Goal: Register for event/course

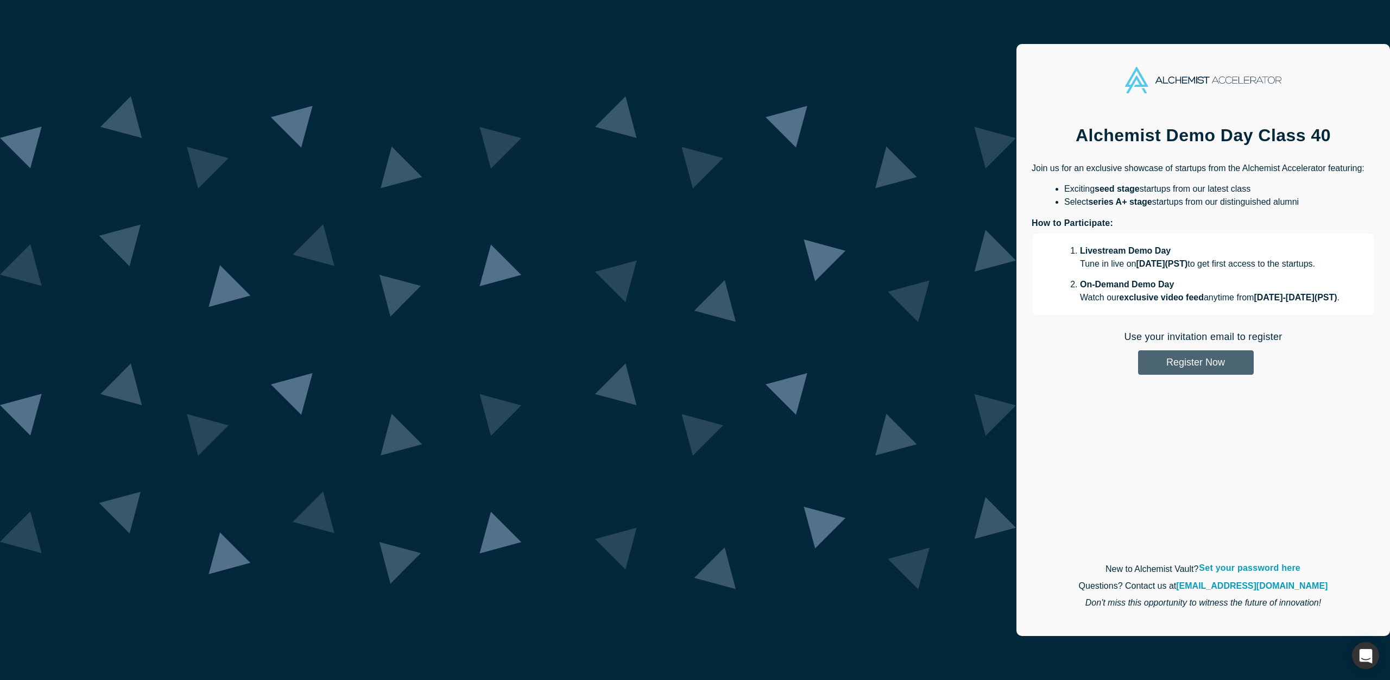
click at [1138, 367] on button "Register Now" at bounding box center [1196, 362] width 116 height 24
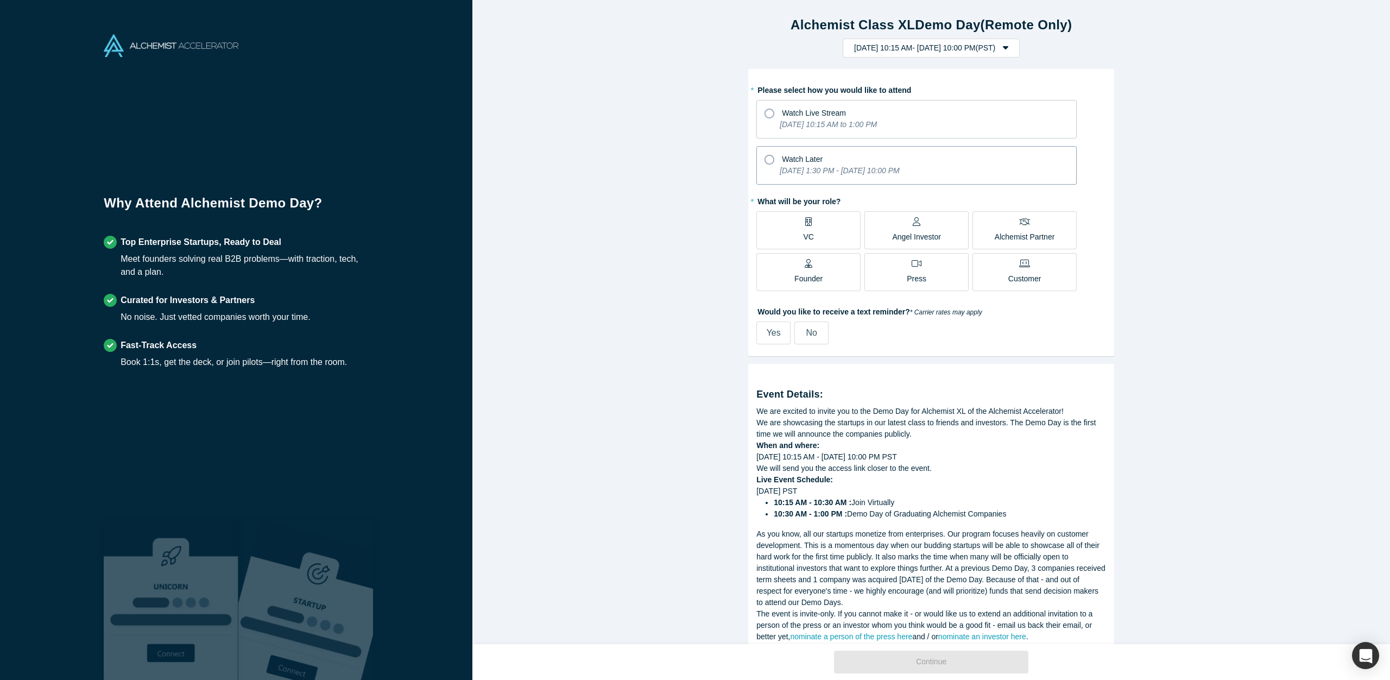
click at [771, 157] on icon at bounding box center [770, 160] width 10 height 10
click at [0, 0] on input "Watch Later [DATE] 1:30 PM - [DATE] 10:00 PM" at bounding box center [0, 0] width 0 height 0
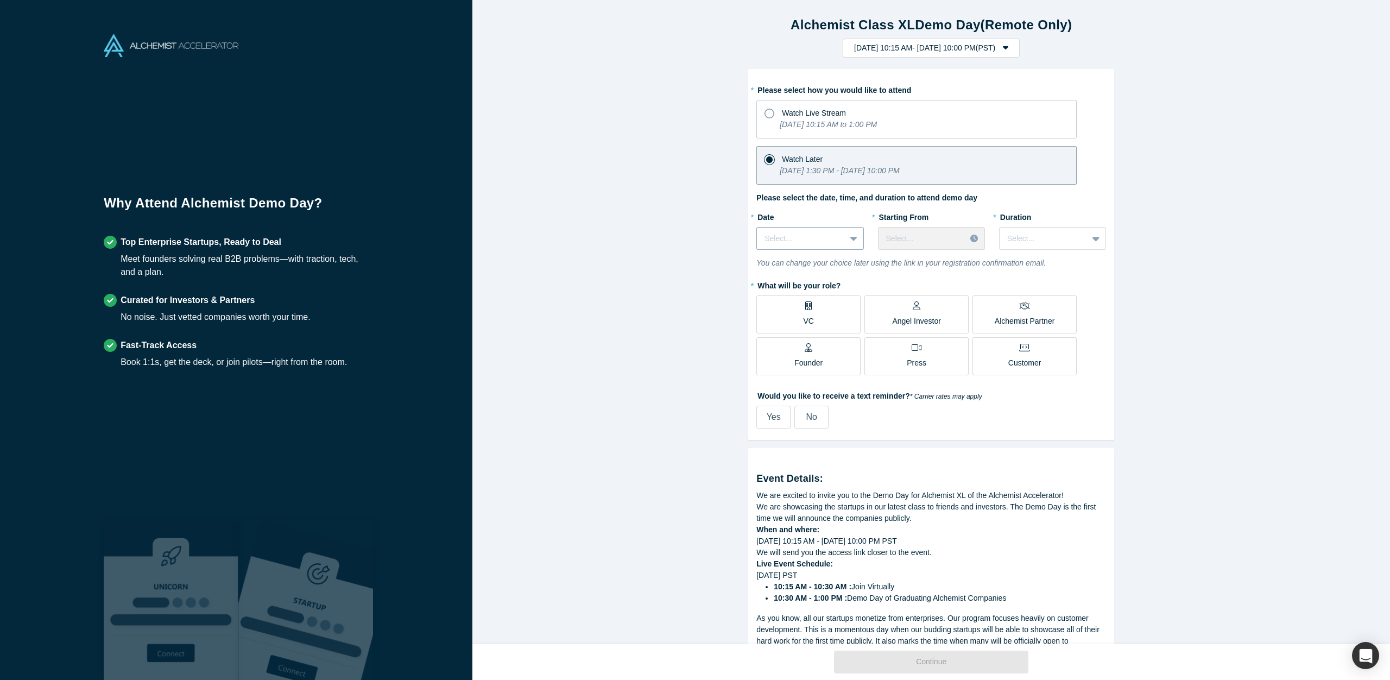
click at [853, 239] on icon at bounding box center [853, 239] width 7 height 4
click at [778, 122] on label "Watch Live Stream [DATE] 10:15 AM to 1:00 PM" at bounding box center [916, 119] width 320 height 39
click at [0, 0] on input "Watch Live Stream [DATE] 10:15 AM to 1:00 PM" at bounding box center [0, 0] width 0 height 0
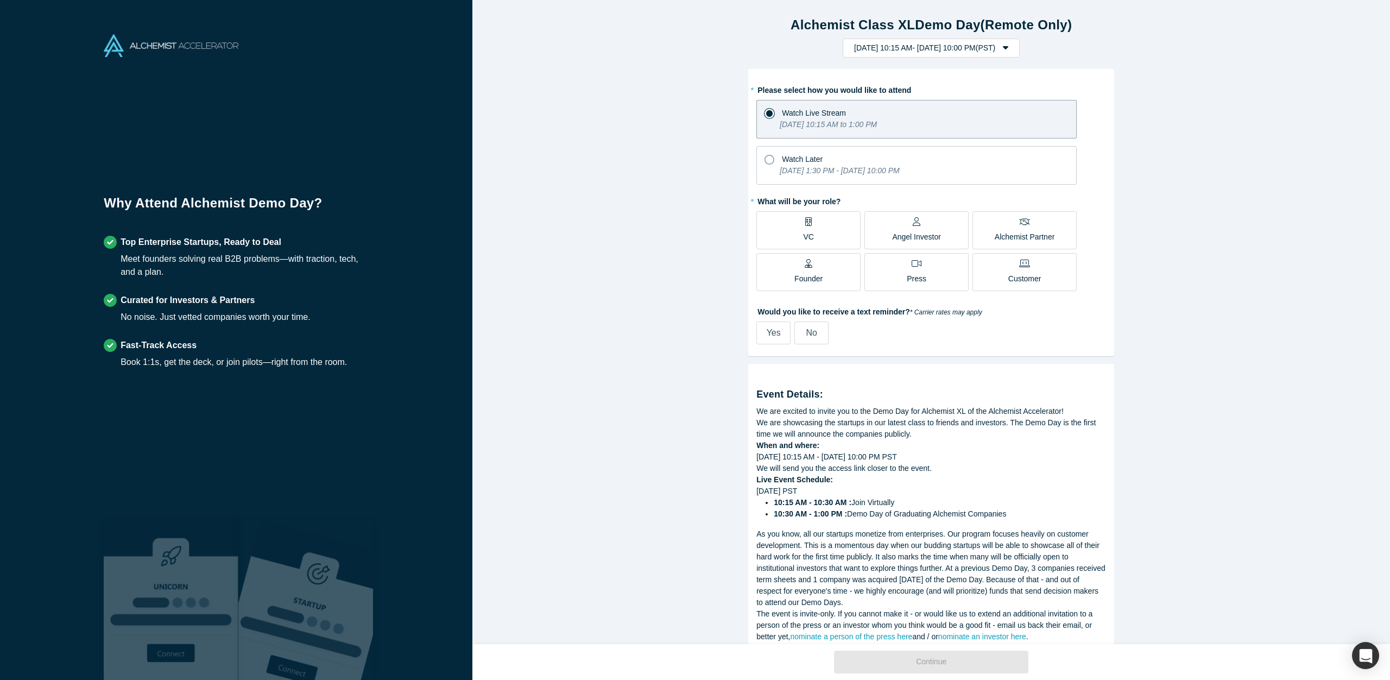
click at [937, 276] on label "Press" at bounding box center [917, 272] width 104 height 38
click at [0, 0] on input "Press" at bounding box center [0, 0] width 0 height 0
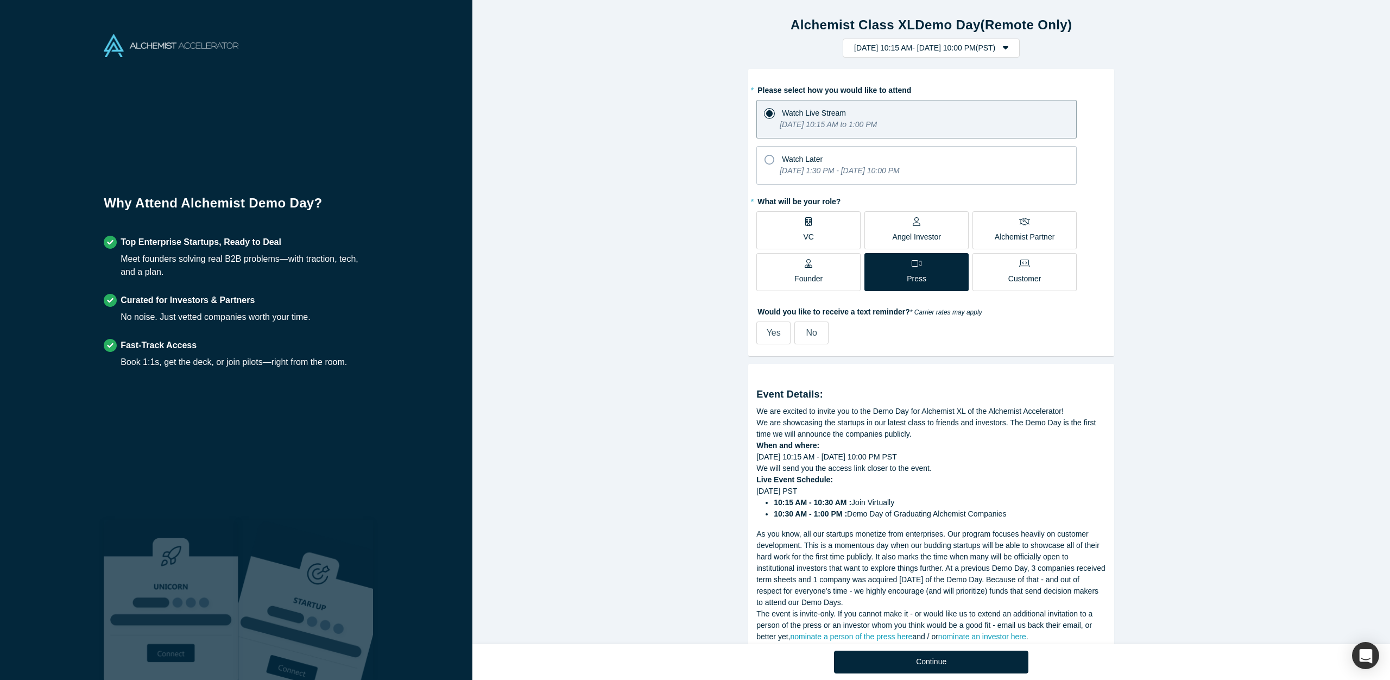
scroll to position [57, 0]
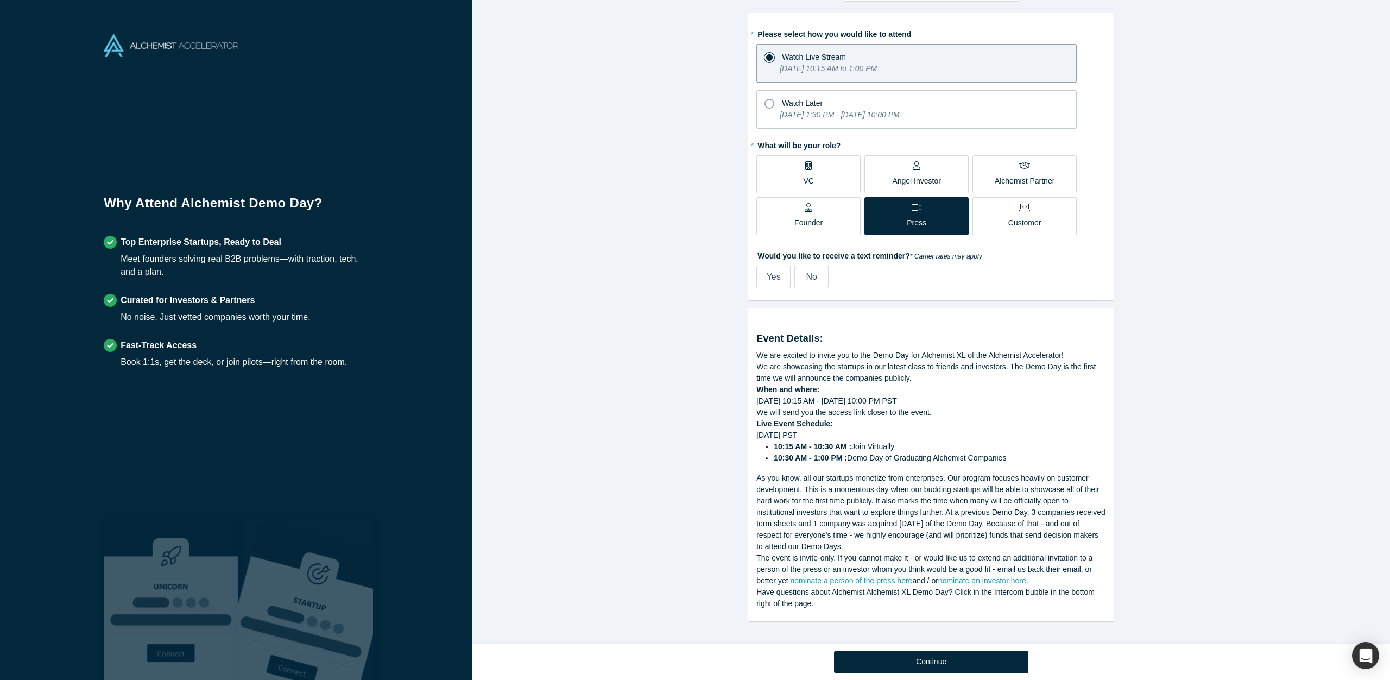
click at [809, 274] on span "No" at bounding box center [811, 276] width 11 height 9
click at [0, 0] on input "No" at bounding box center [0, 0] width 0 height 0
click at [931, 661] on button "Continue" at bounding box center [931, 662] width 194 height 23
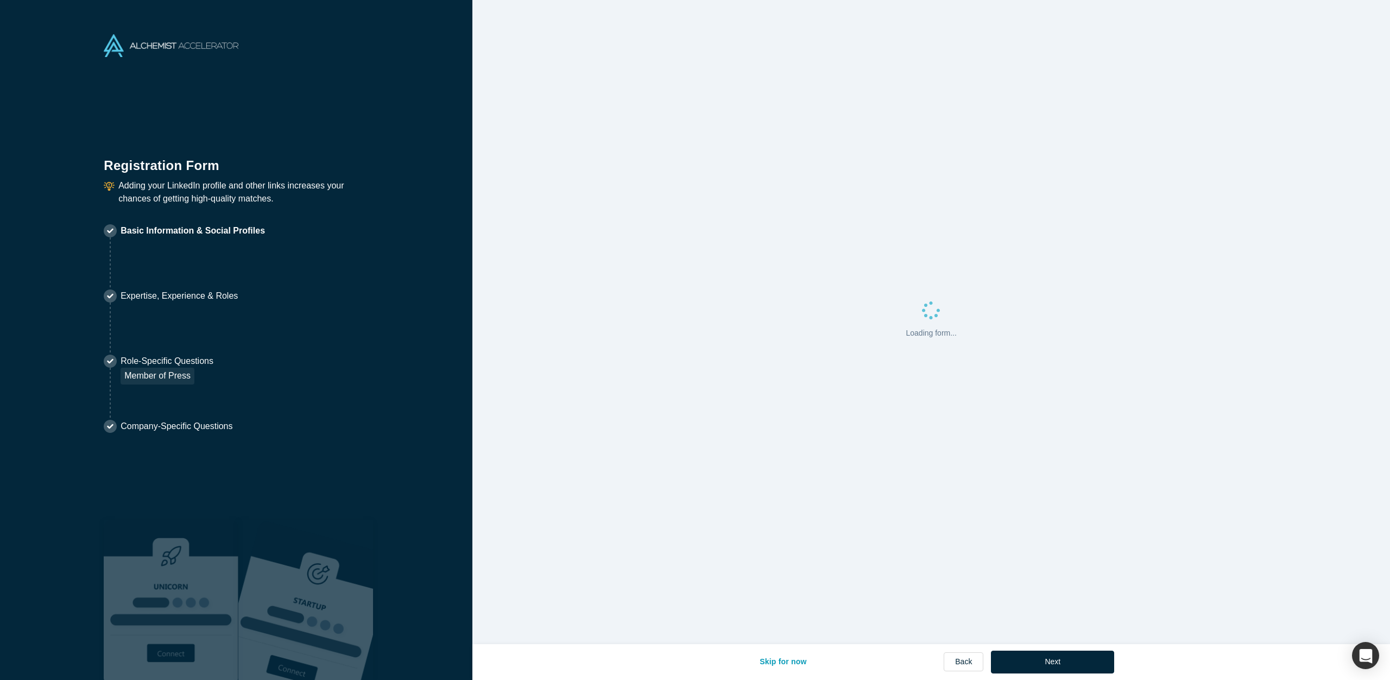
select select "US"
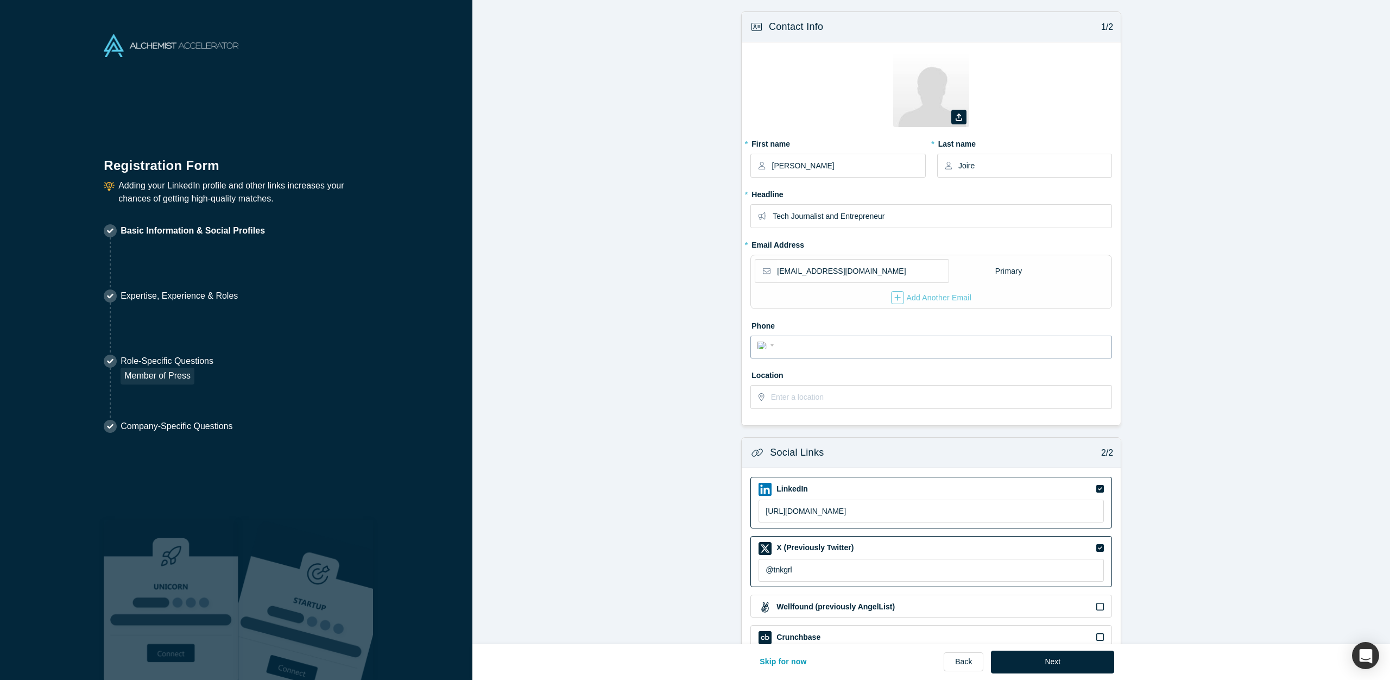
click at [813, 350] on input "tel" at bounding box center [941, 346] width 328 height 16
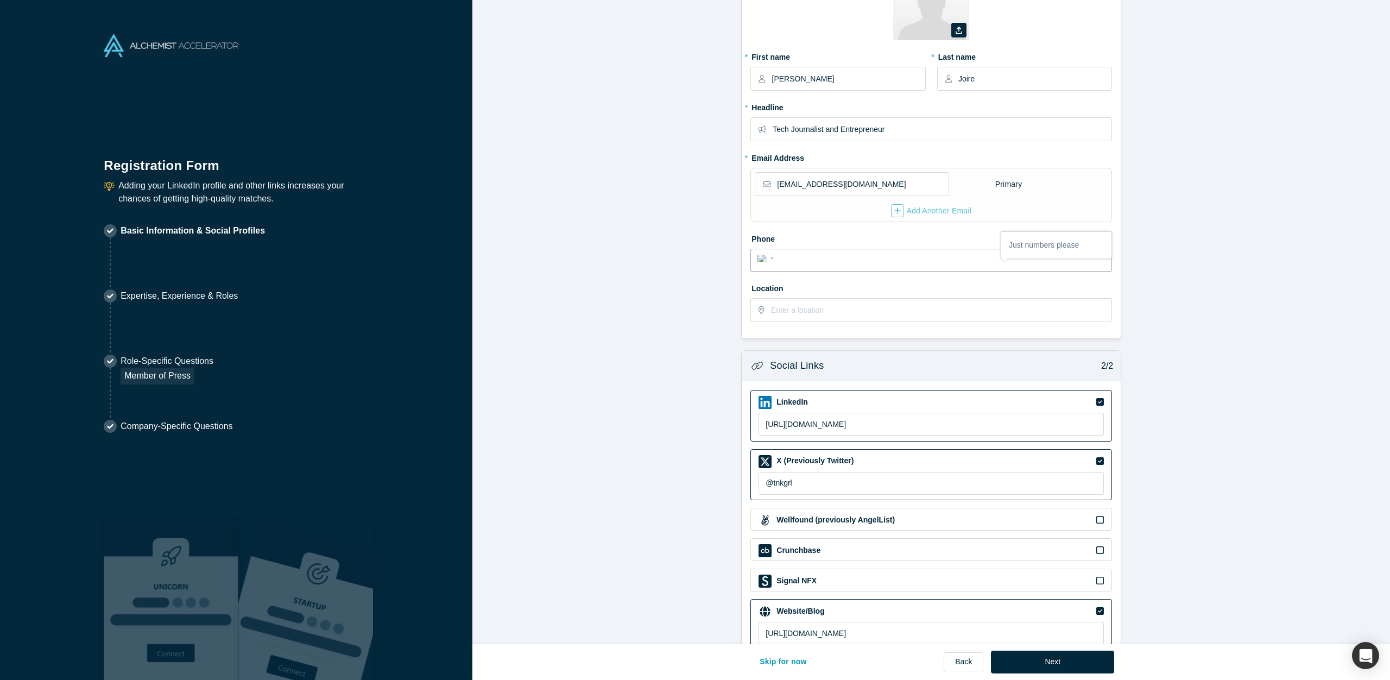
scroll to position [119, 0]
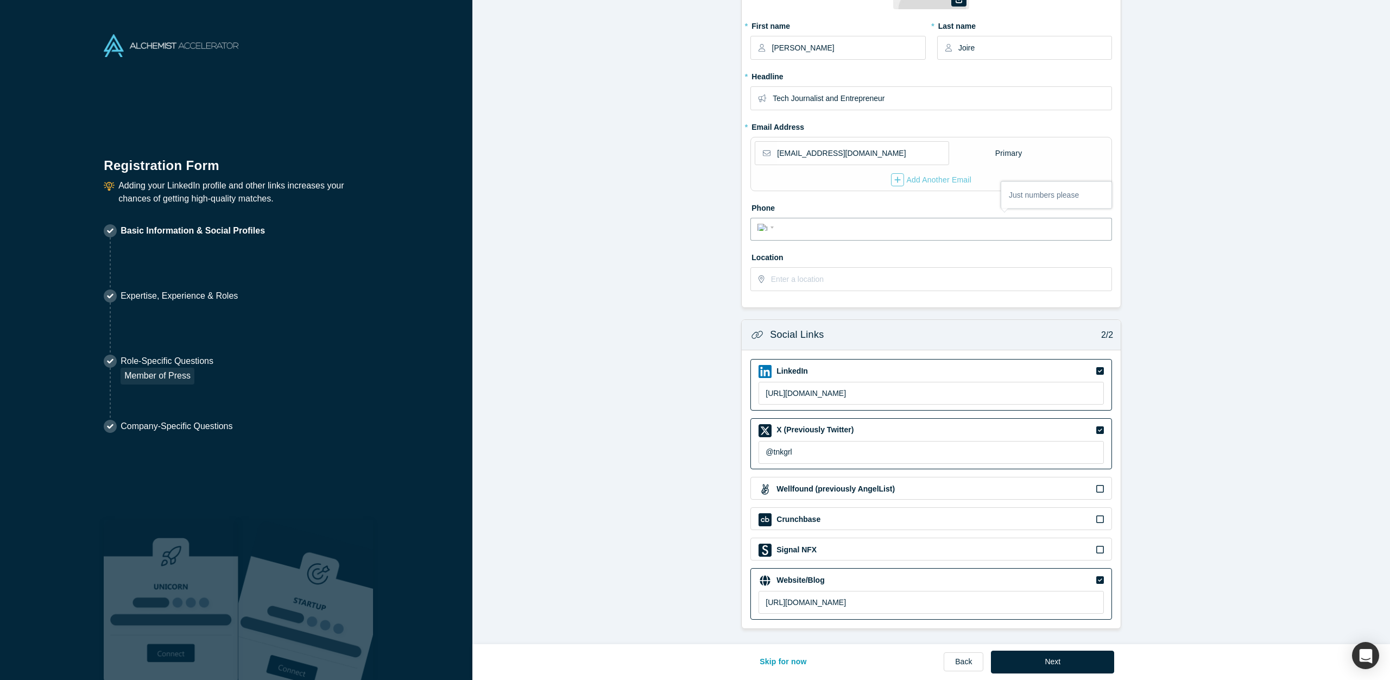
click at [1075, 658] on button "Next" at bounding box center [1052, 662] width 123 height 23
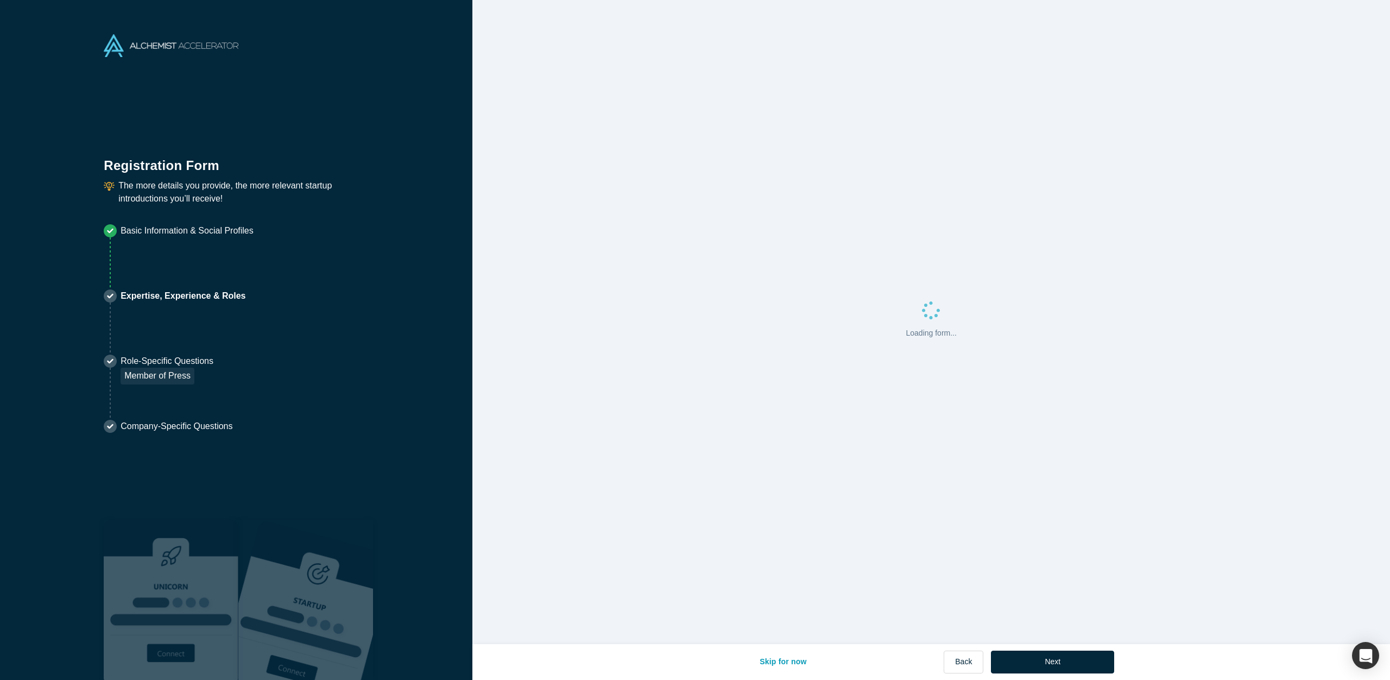
scroll to position [0, 0]
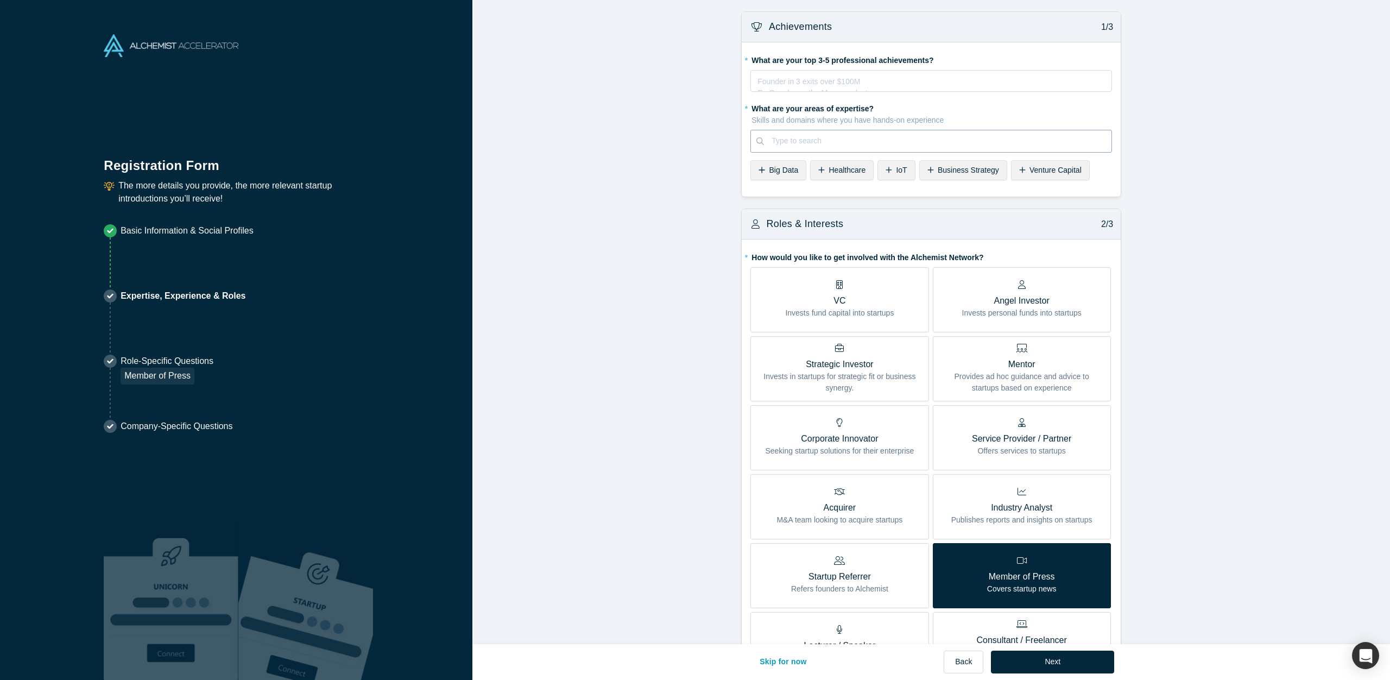
click at [813, 142] on div at bounding box center [938, 141] width 332 height 14
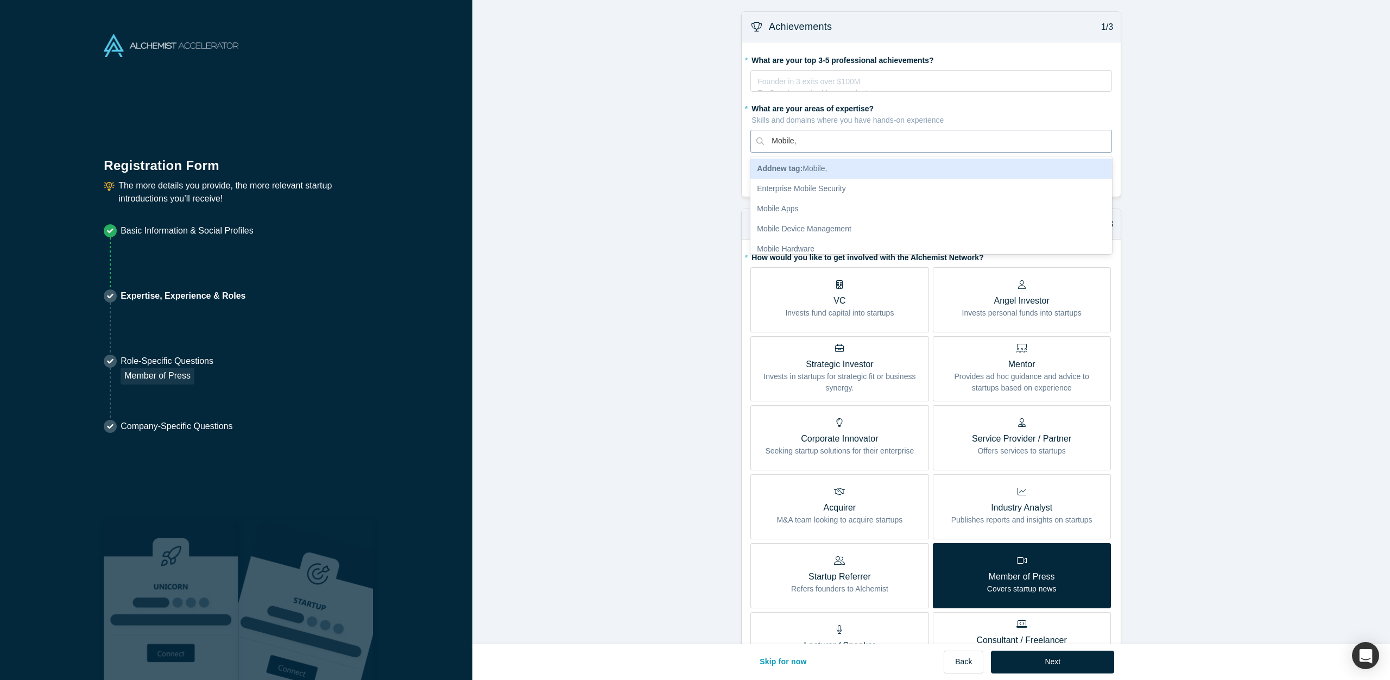
type input "Mobile"
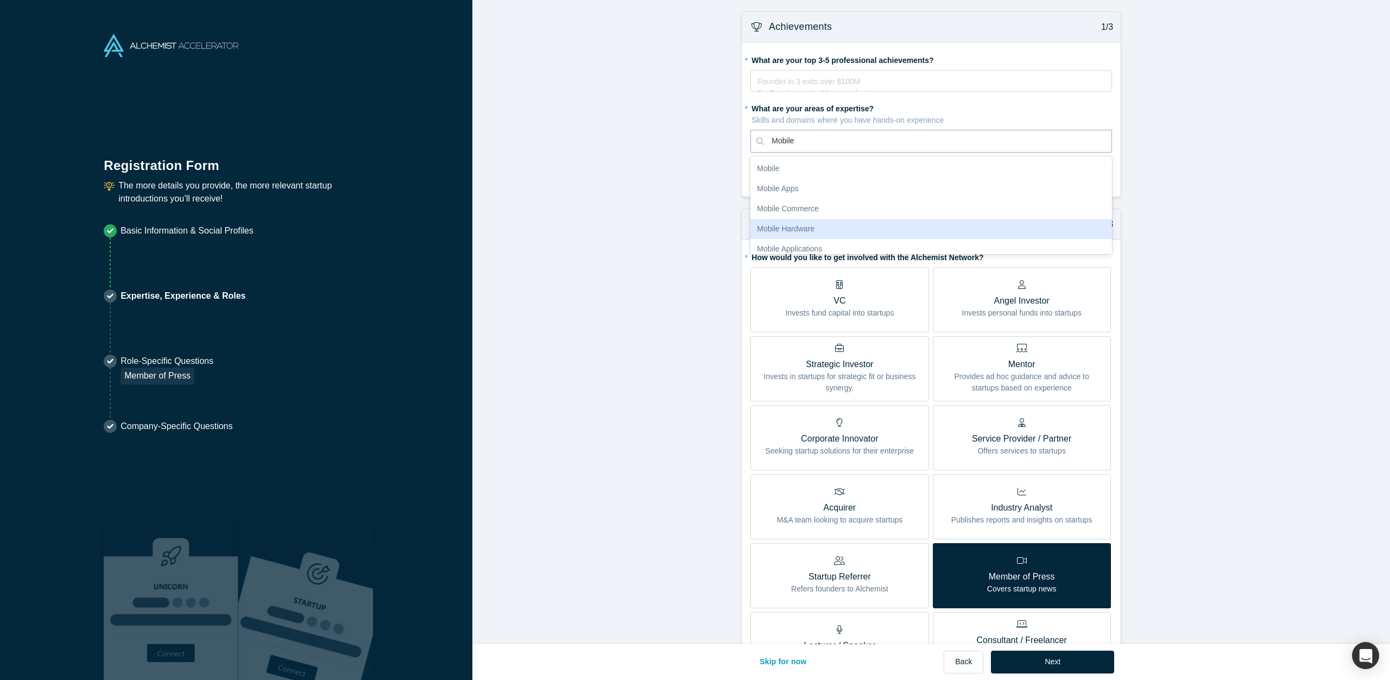
click at [797, 229] on div "Mobile Hardware" at bounding box center [931, 229] width 362 height 20
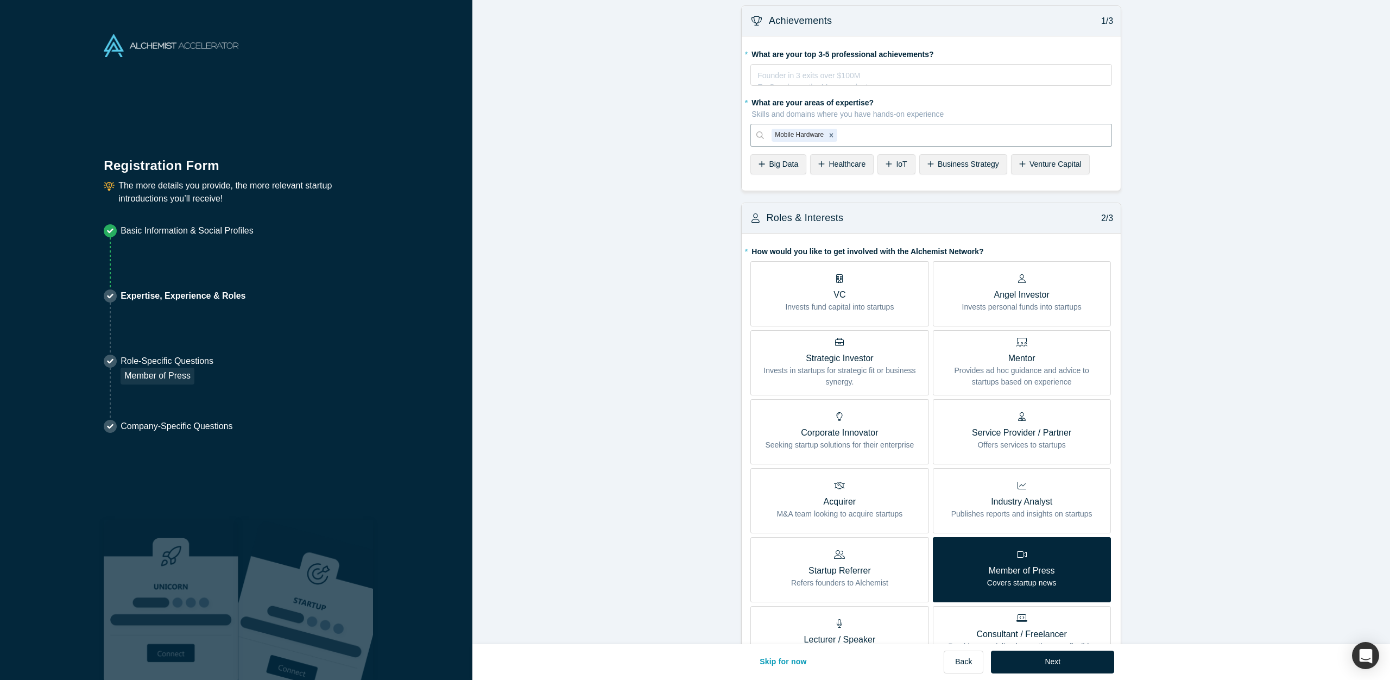
scroll to position [8, 0]
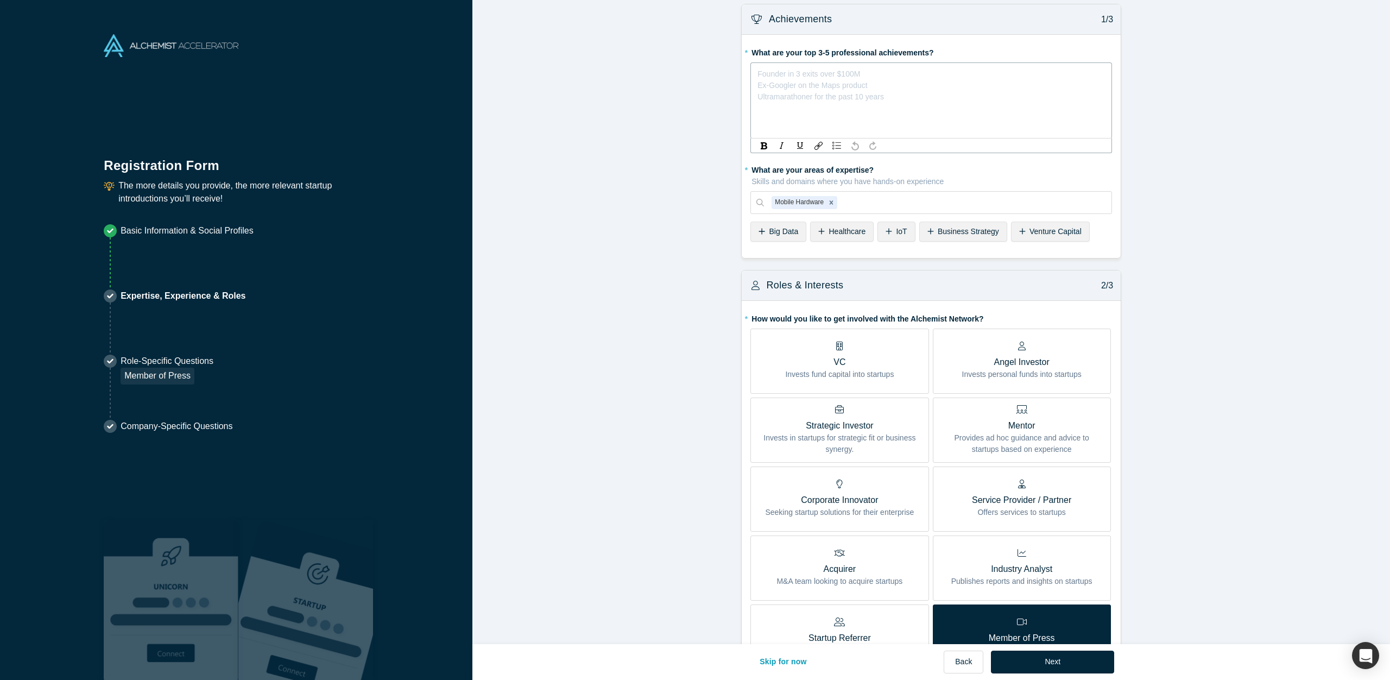
click at [796, 72] on div "rdw-editor" at bounding box center [931, 71] width 347 height 11
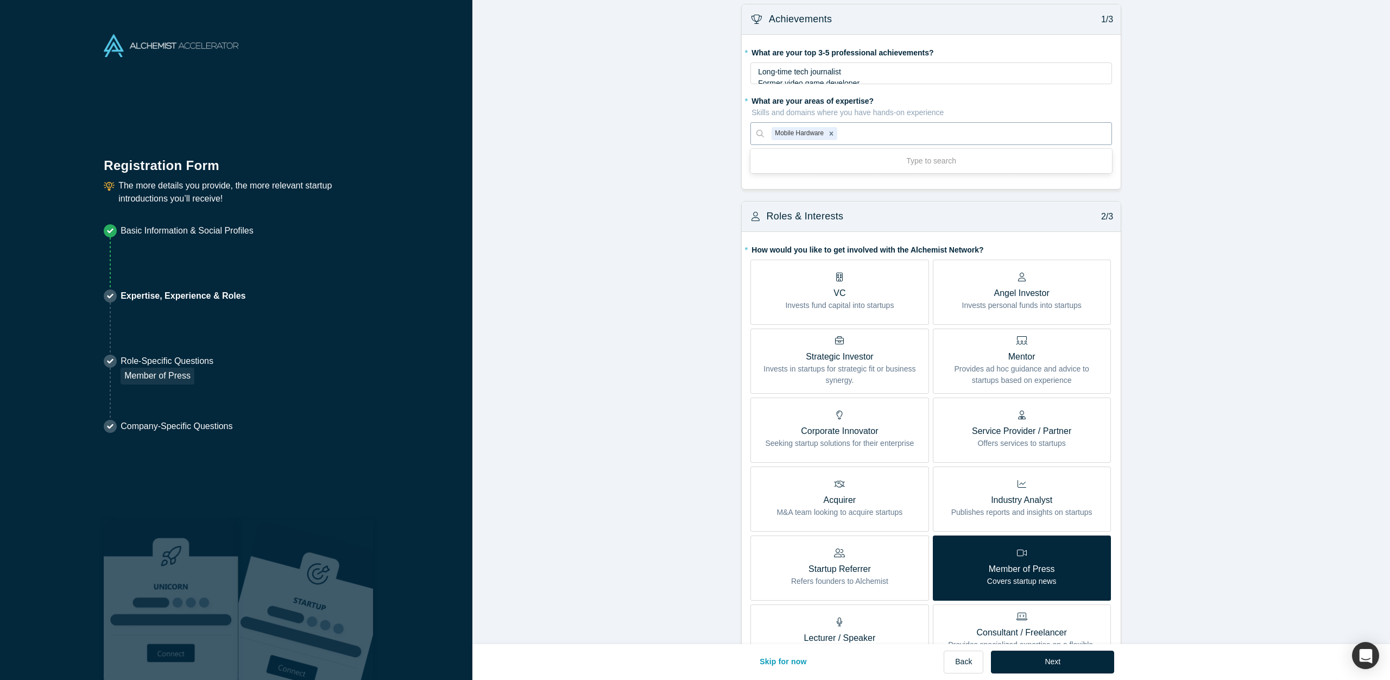
click at [866, 145] on div "Use Up and Down to choose options, press Enter to select the currently focused …" at bounding box center [931, 133] width 362 height 23
type input "consumer"
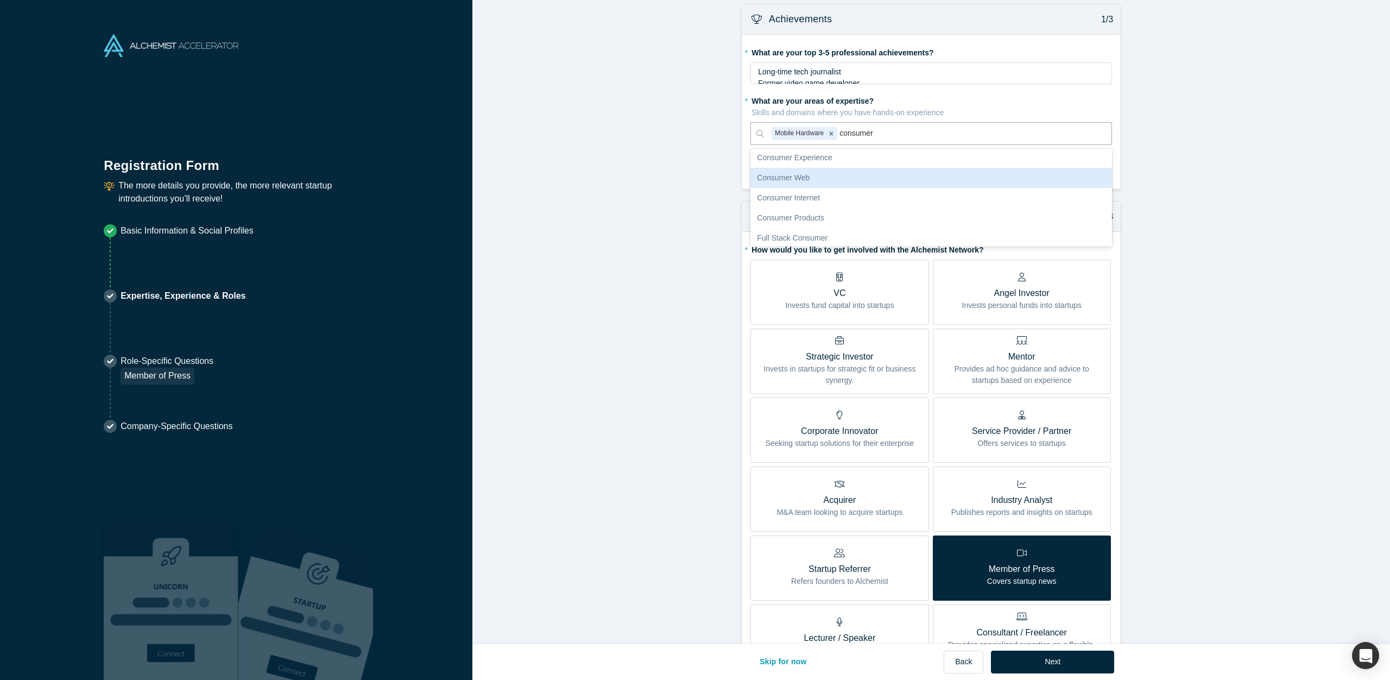
scroll to position [108, 0]
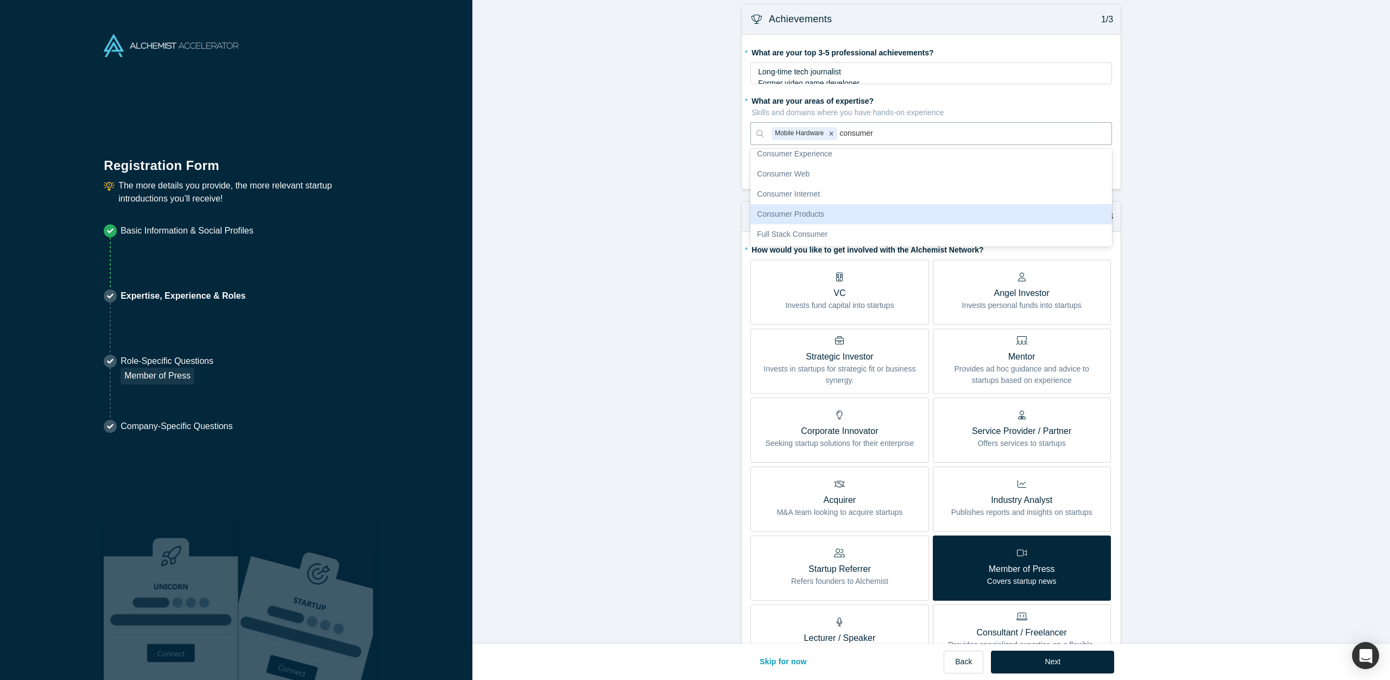
click at [828, 217] on div "Consumer Products" at bounding box center [931, 214] width 362 height 20
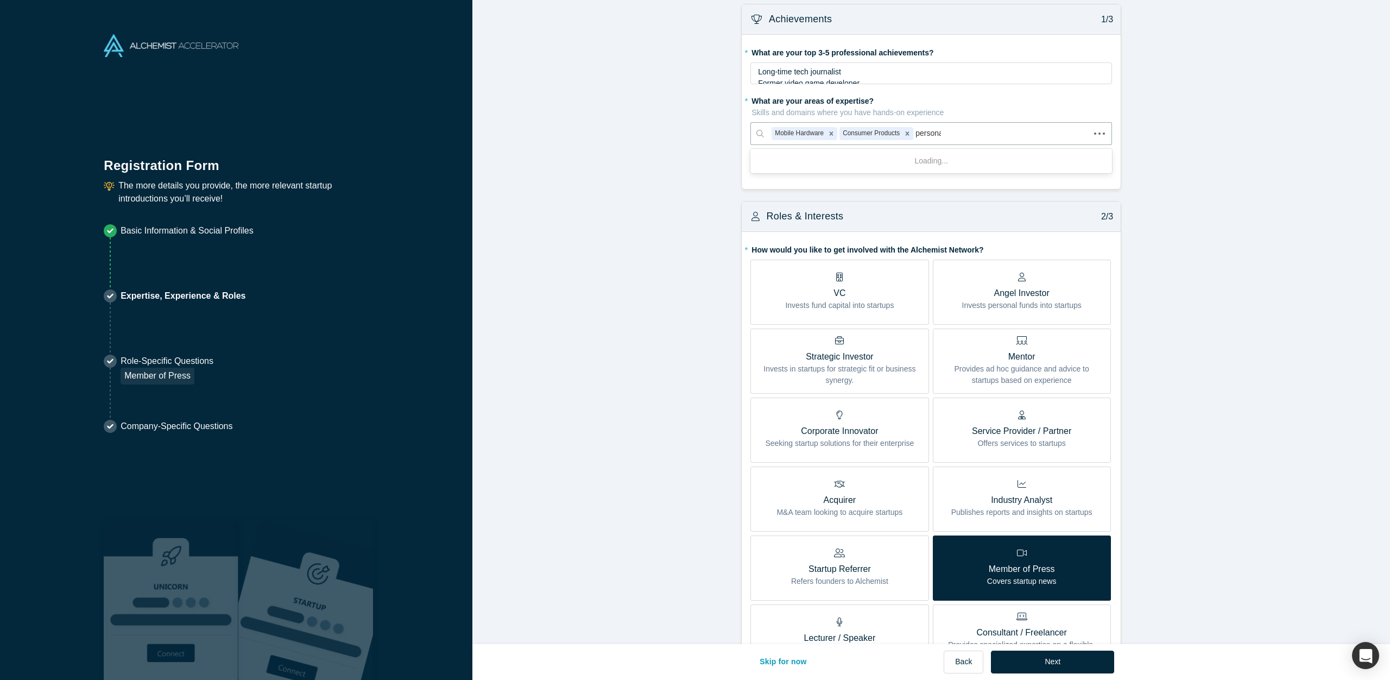
type input "personal"
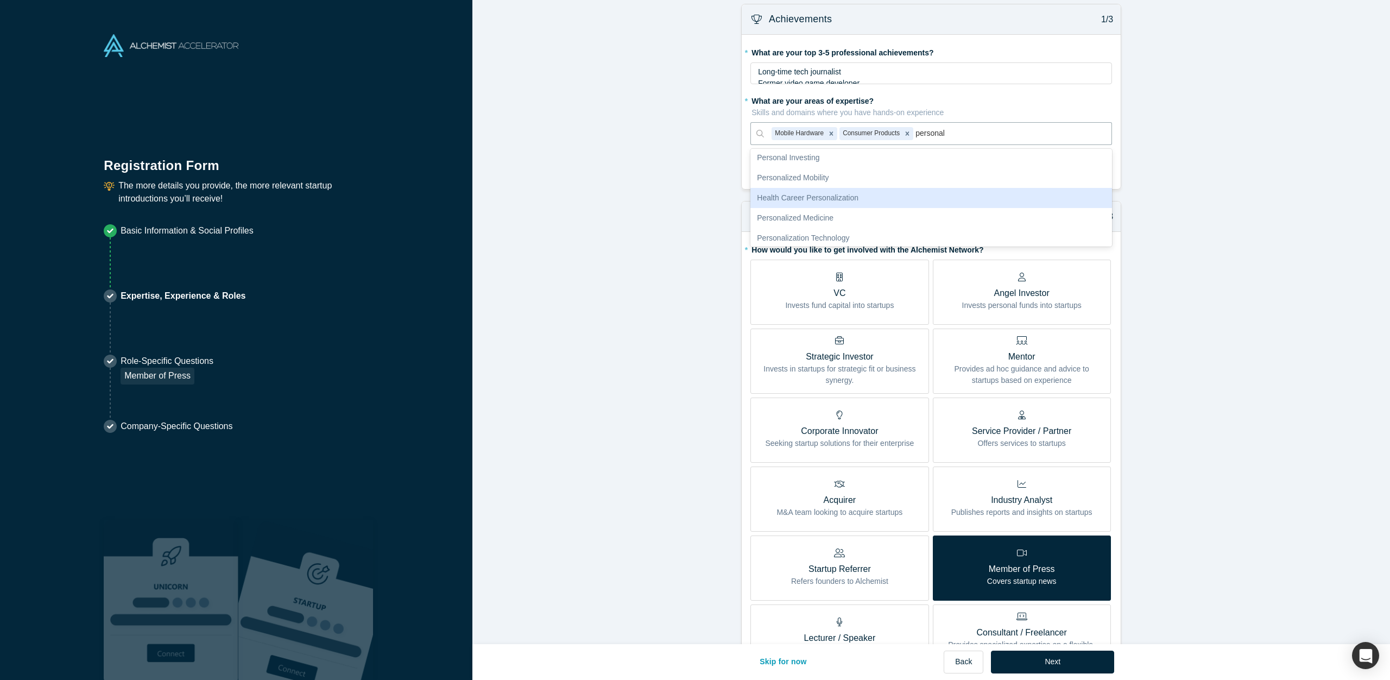
scroll to position [0, 0]
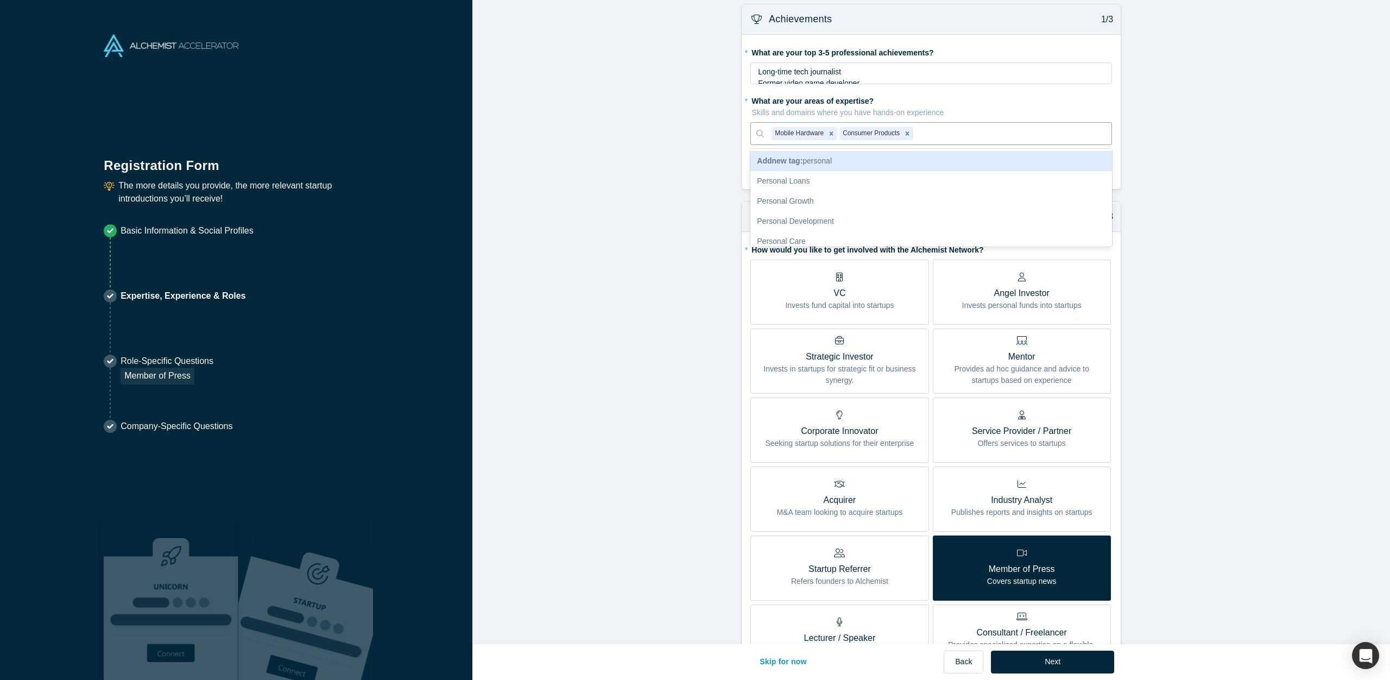
click at [1014, 126] on div "Mobile Hardware Consumer Products" at bounding box center [938, 133] width 348 height 18
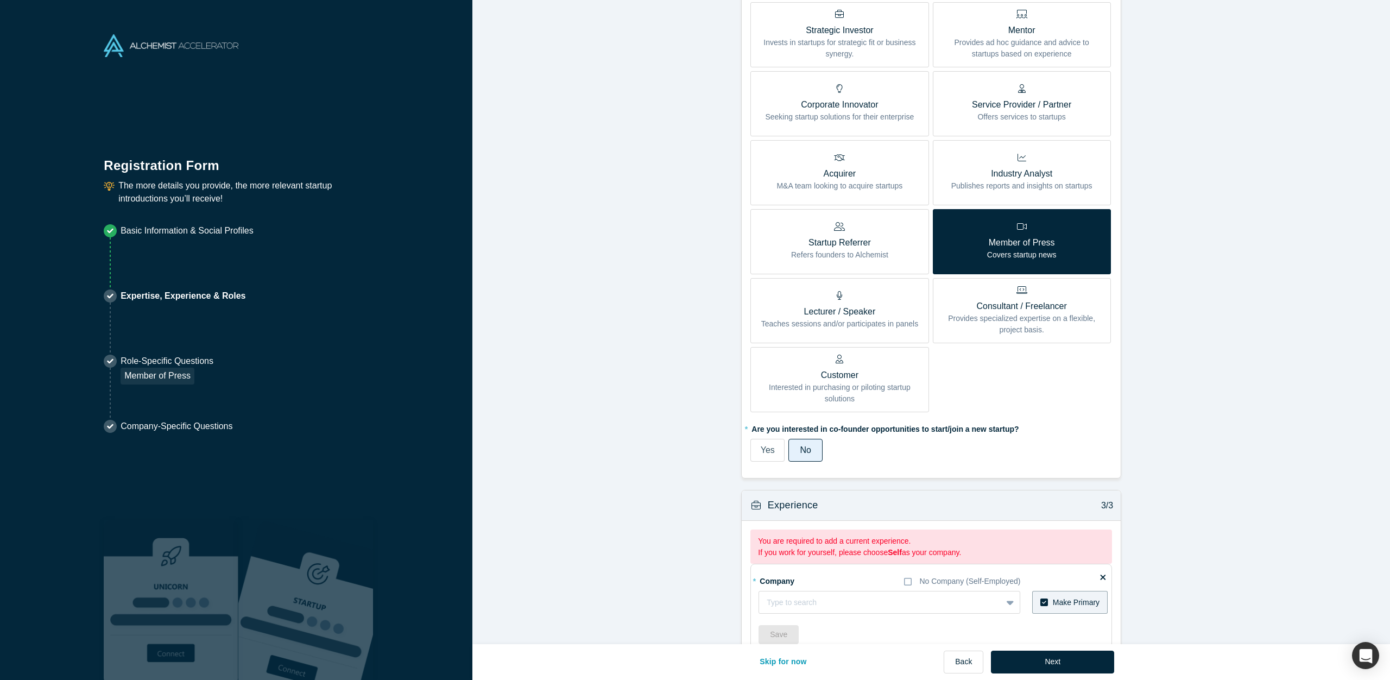
scroll to position [336, 0]
click at [981, 330] on p "Provides specialized expertise on a flexible, project basis." at bounding box center [1022, 322] width 162 height 23
click at [0, 0] on input "Consultant / Freelancer Provides specialized expertise on a flexible, project b…" at bounding box center [0, 0] width 0 height 0
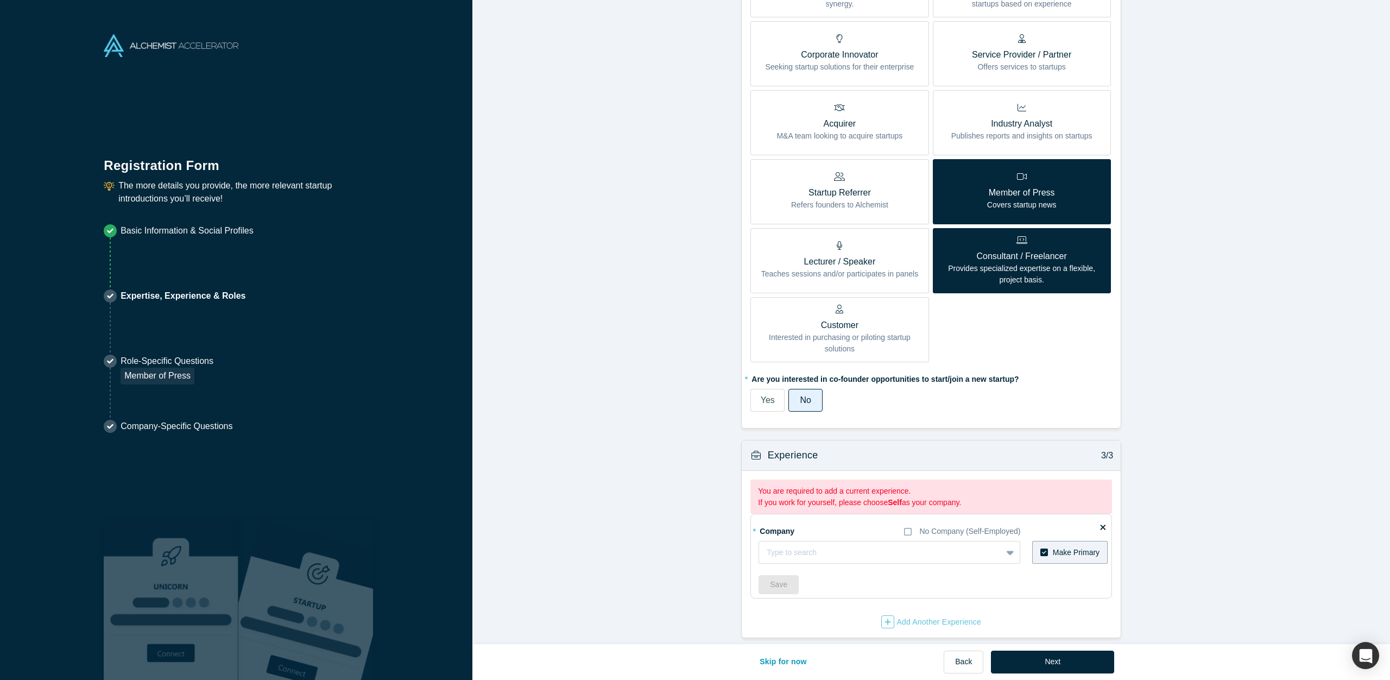
scroll to position [394, 0]
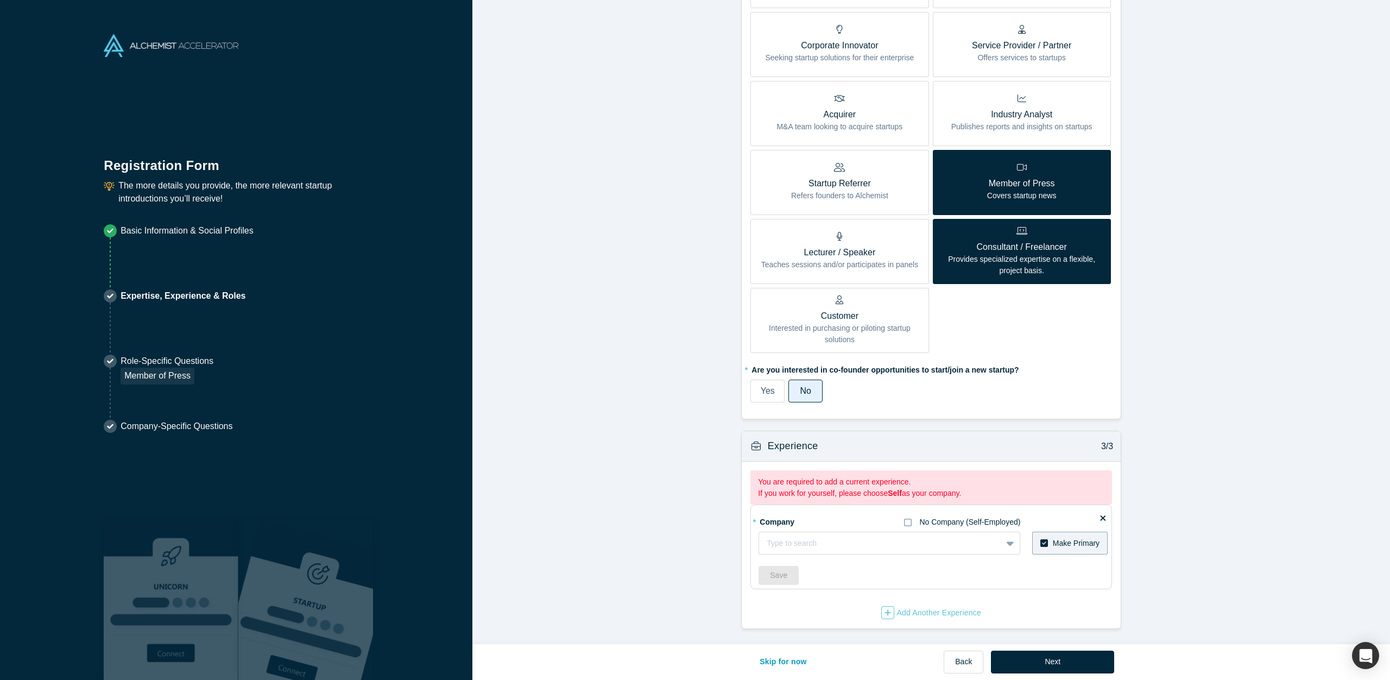
click at [907, 521] on icon at bounding box center [908, 522] width 8 height 9
click at [0, 0] on input "No Company (Self-Employed)" at bounding box center [0, 0] width 0 height 0
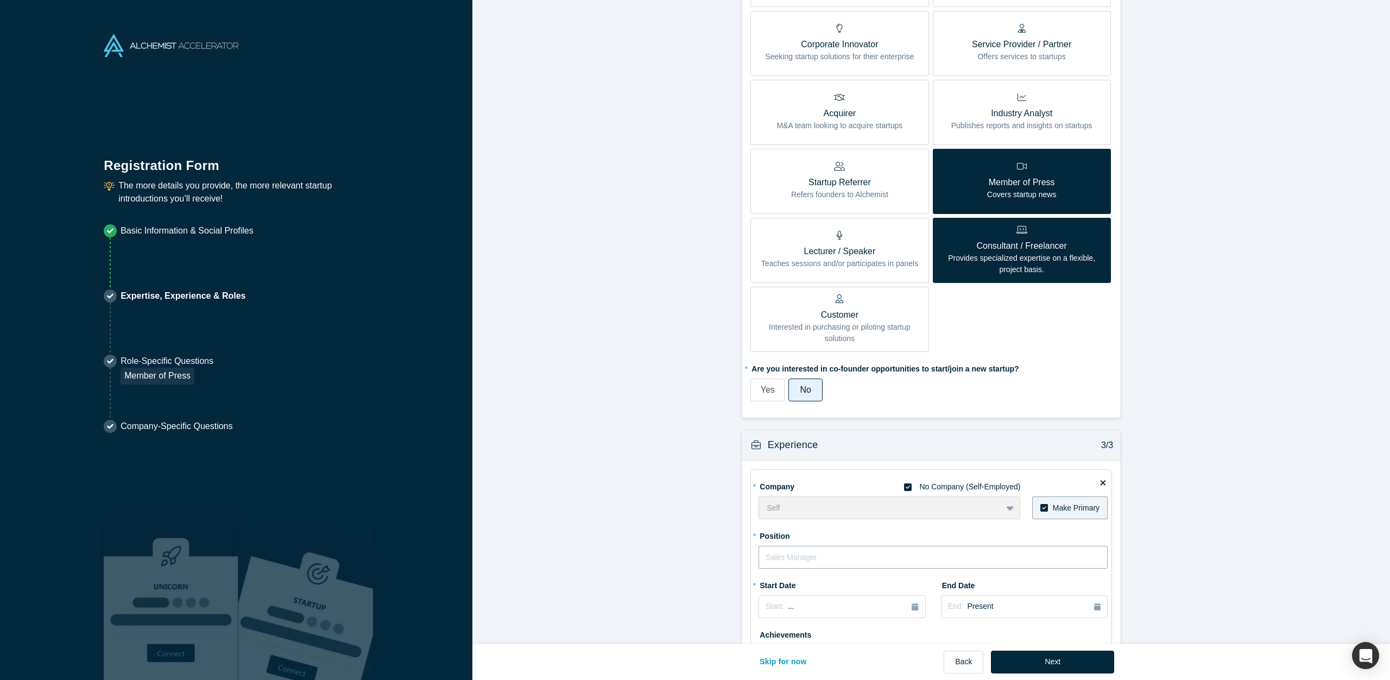
click at [849, 559] on input "text" at bounding box center [933, 557] width 349 height 23
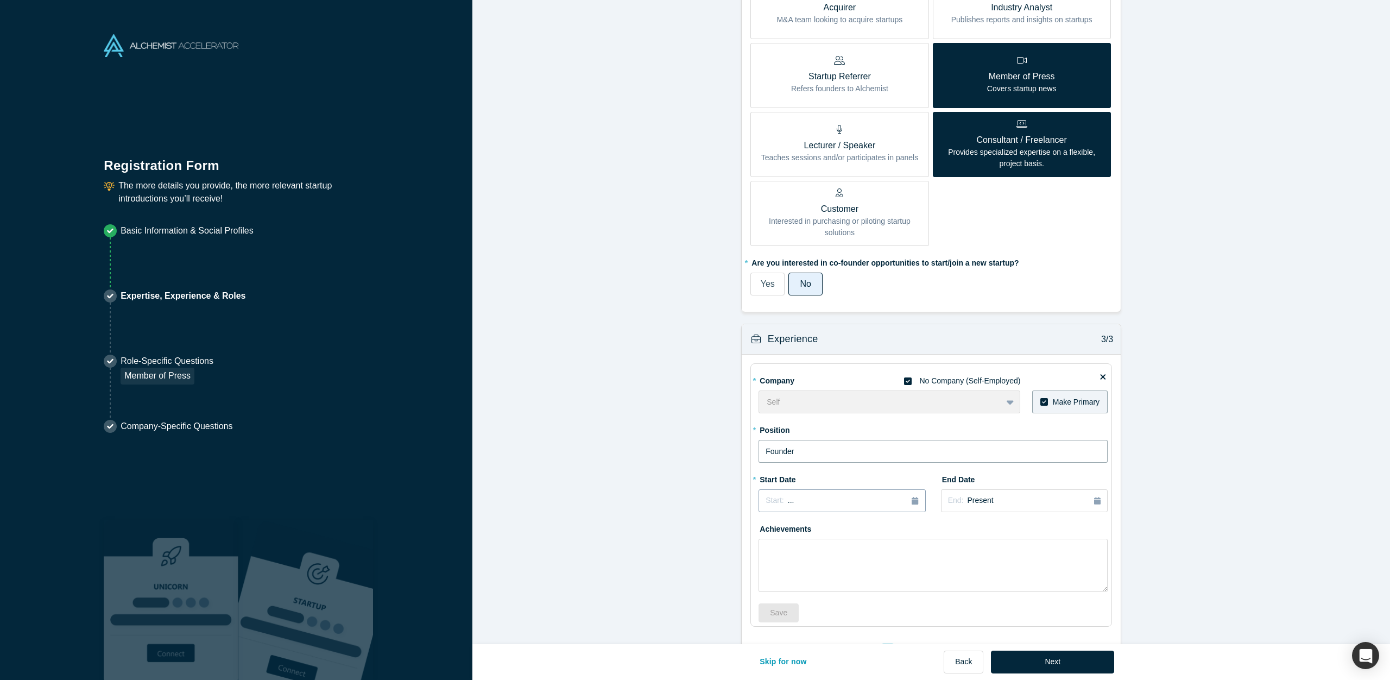
scroll to position [539, 0]
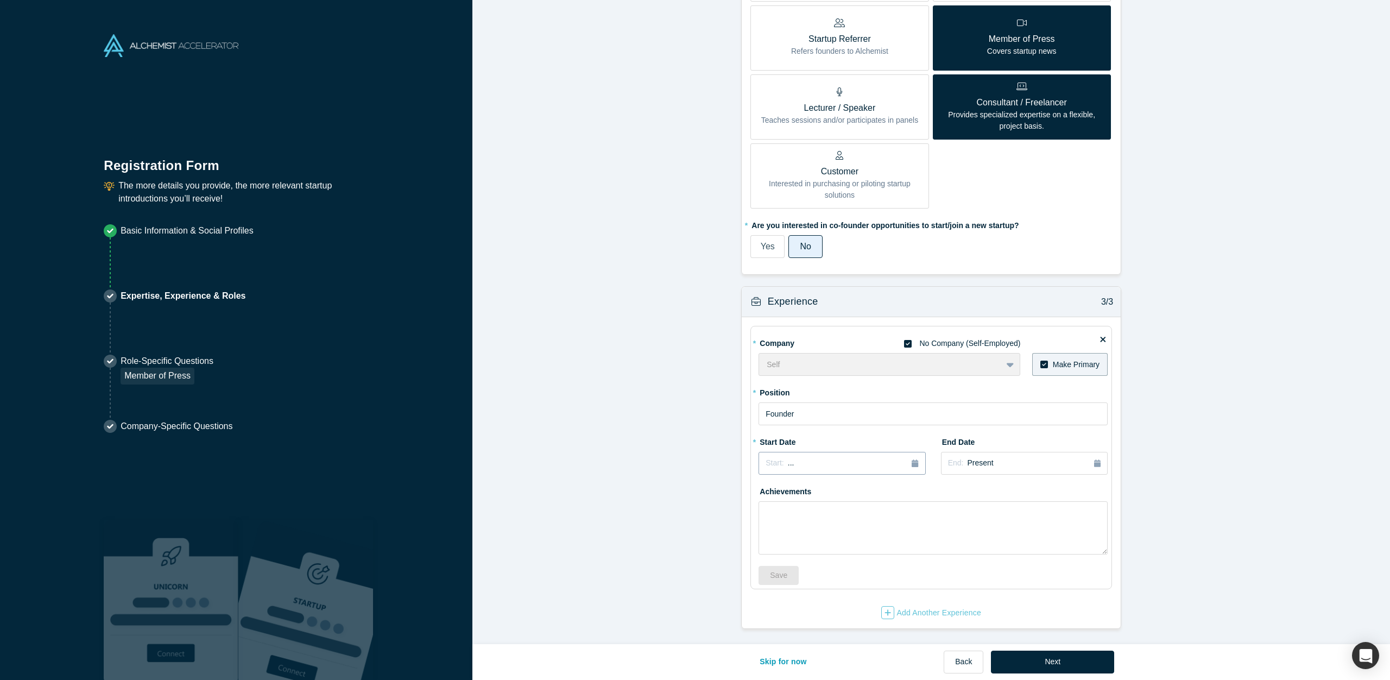
click at [916, 467] on div "button" at bounding box center [915, 463] width 7 height 12
click at [771, 497] on div "2025" at bounding box center [818, 494] width 118 height 23
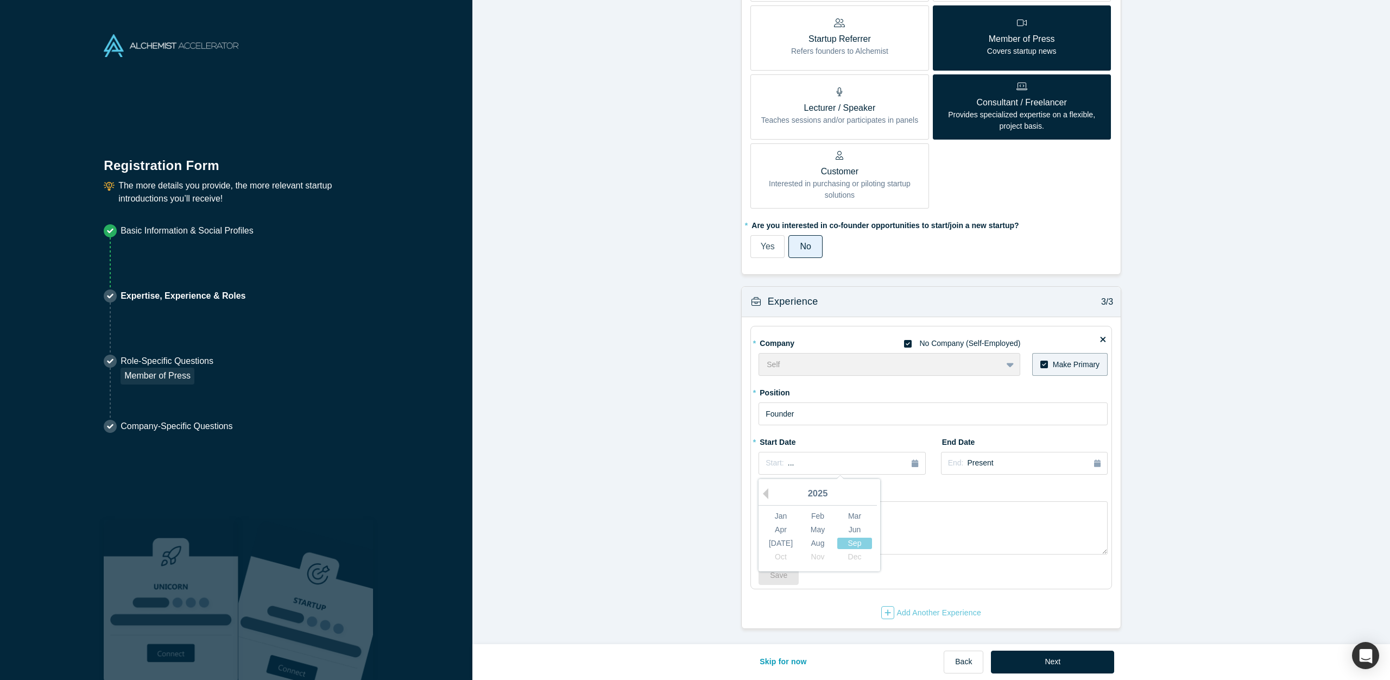
click at [771, 497] on div "2025" at bounding box center [818, 494] width 118 height 23
click at [767, 495] on button "Previous Year" at bounding box center [763, 493] width 11 height 11
click at [767, 494] on button "Previous Year" at bounding box center [763, 493] width 11 height 11
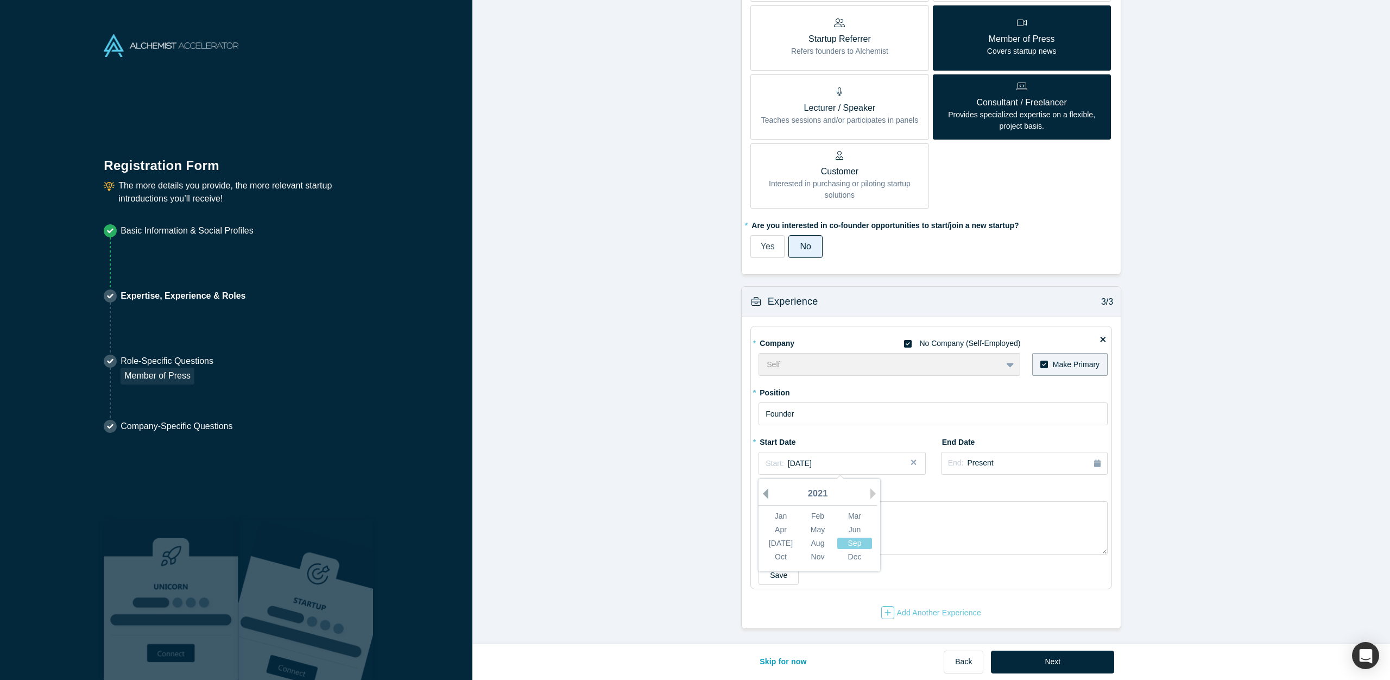
click at [767, 494] on button "Previous Year" at bounding box center [763, 493] width 11 height 11
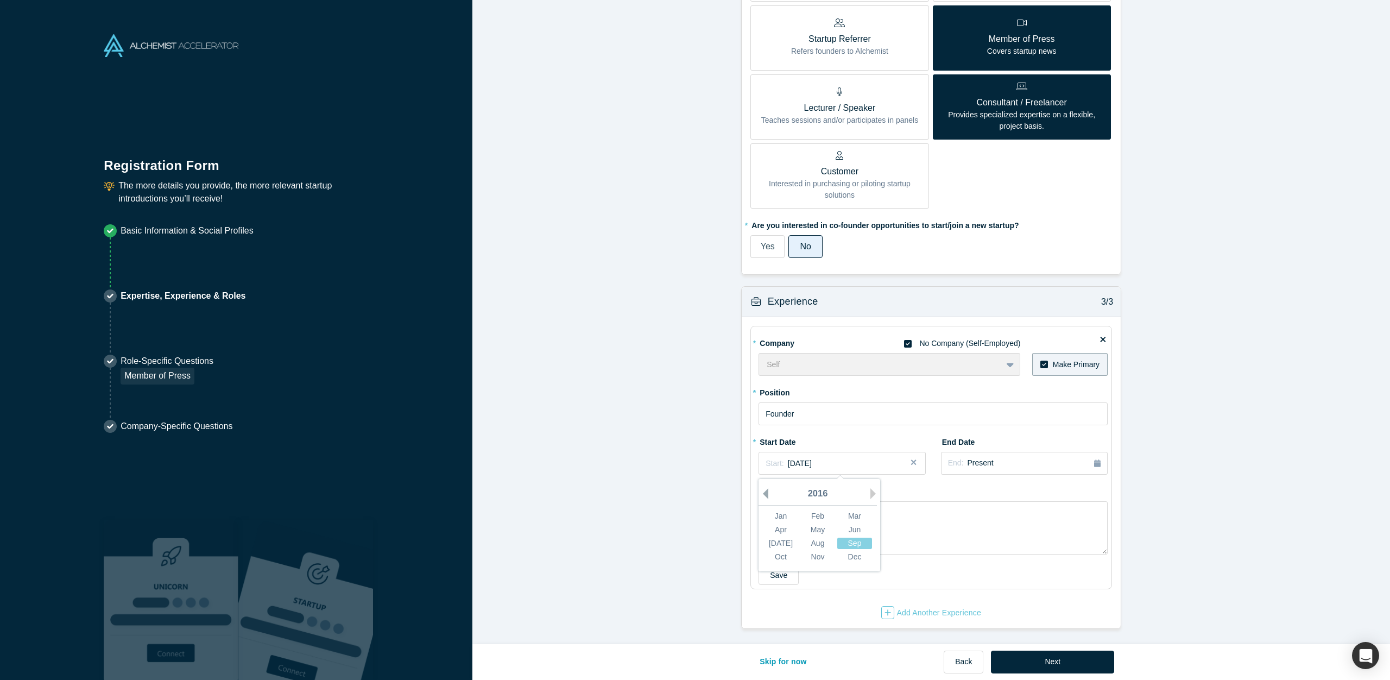
click at [767, 494] on button "Previous Year" at bounding box center [763, 493] width 11 height 11
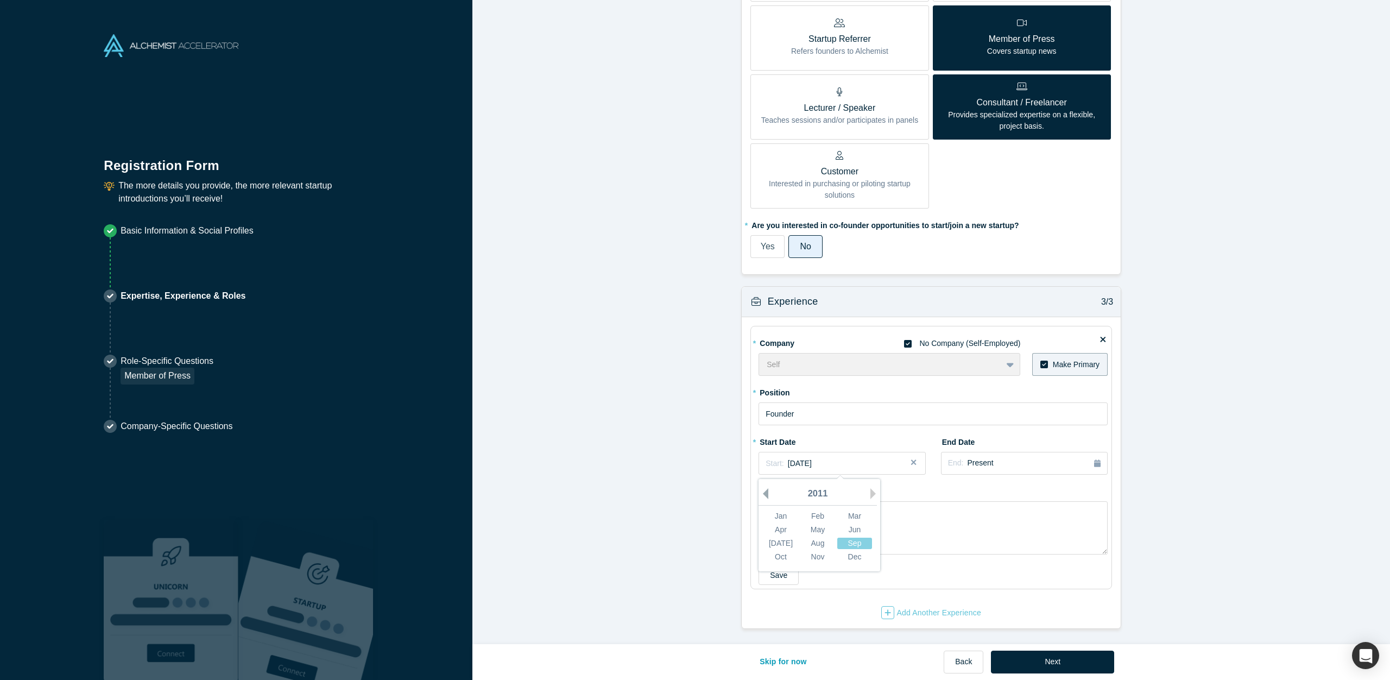
click at [767, 494] on button "Previous Year" at bounding box center [763, 493] width 11 height 11
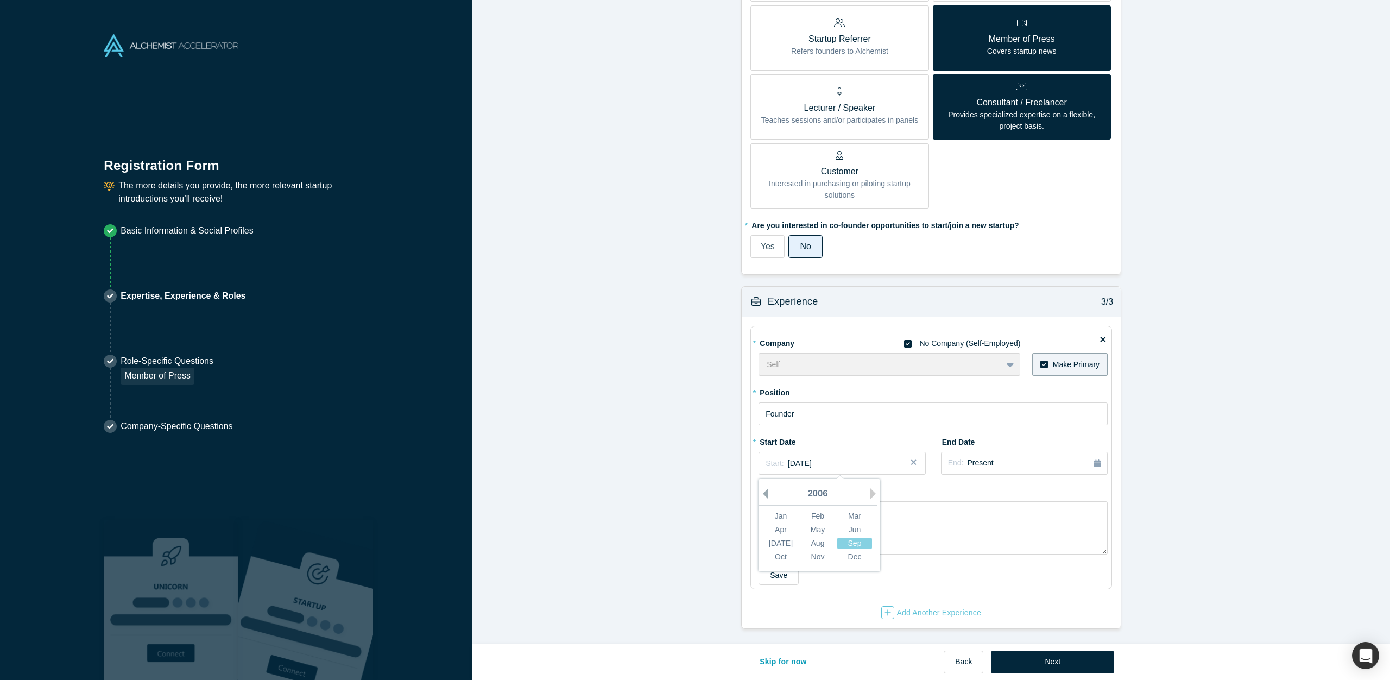
click at [767, 494] on button "Previous Year" at bounding box center [763, 493] width 11 height 11
click at [819, 553] on div "Nov" at bounding box center [817, 556] width 35 height 11
click at [787, 580] on button "Save" at bounding box center [779, 575] width 40 height 19
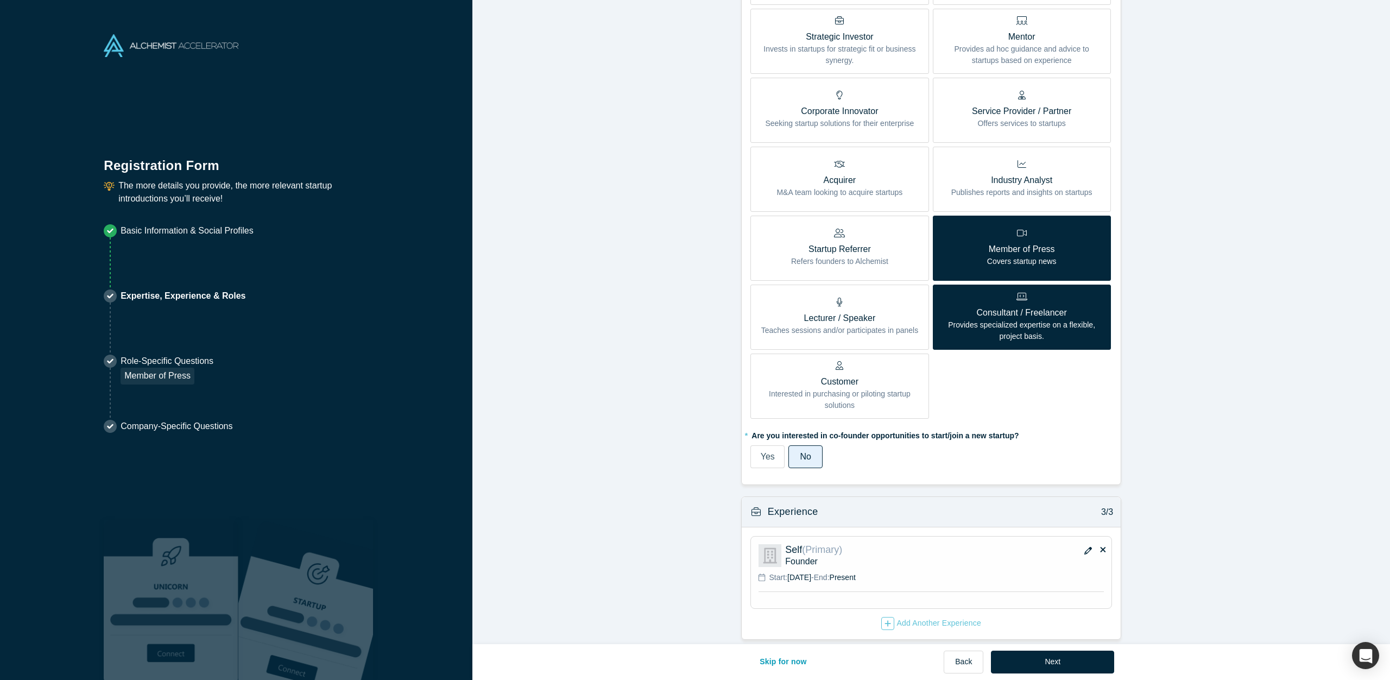
scroll to position [339, 0]
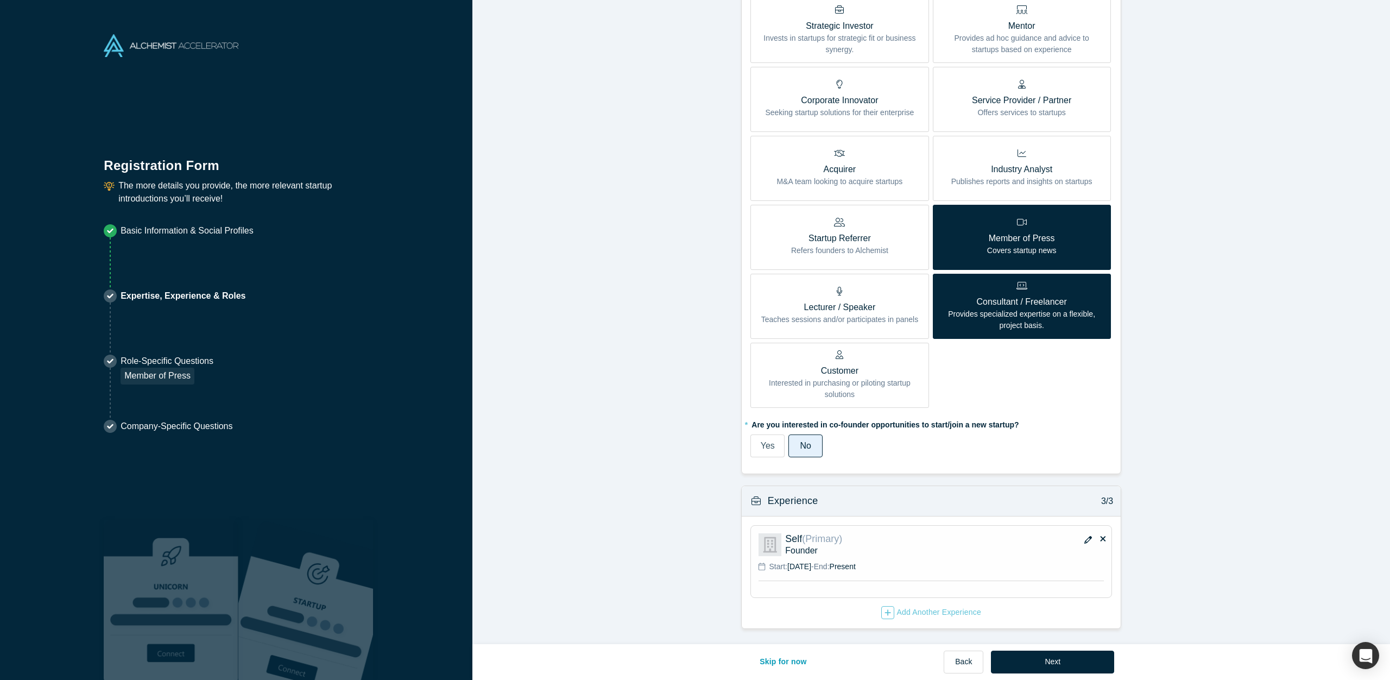
click at [1086, 543] on icon "button" at bounding box center [1088, 540] width 8 height 8
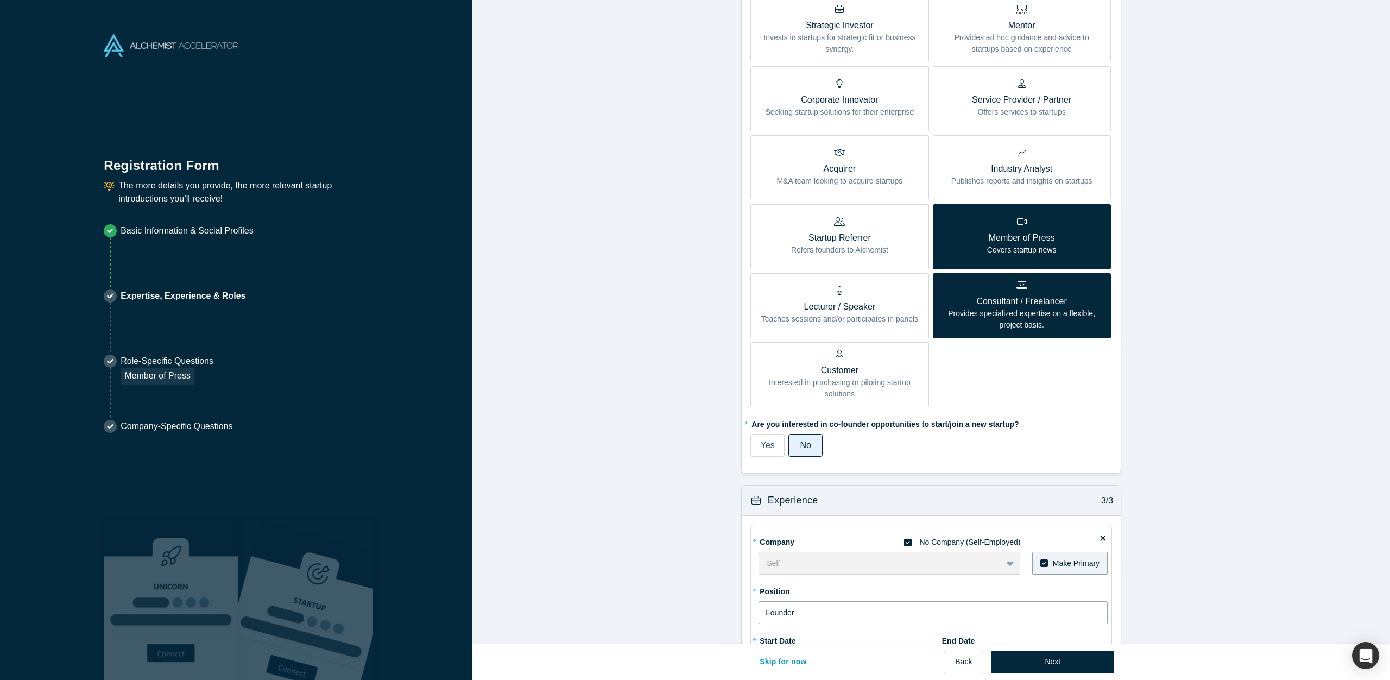
click at [816, 619] on input "Founder" at bounding box center [933, 612] width 349 height 23
click at [830, 617] on input "Founder, tnkgrl MEdia" at bounding box center [933, 612] width 349 height 23
type input "Founder, tnkgrl Media"
click at [1024, 659] on button "Next" at bounding box center [1052, 662] width 123 height 23
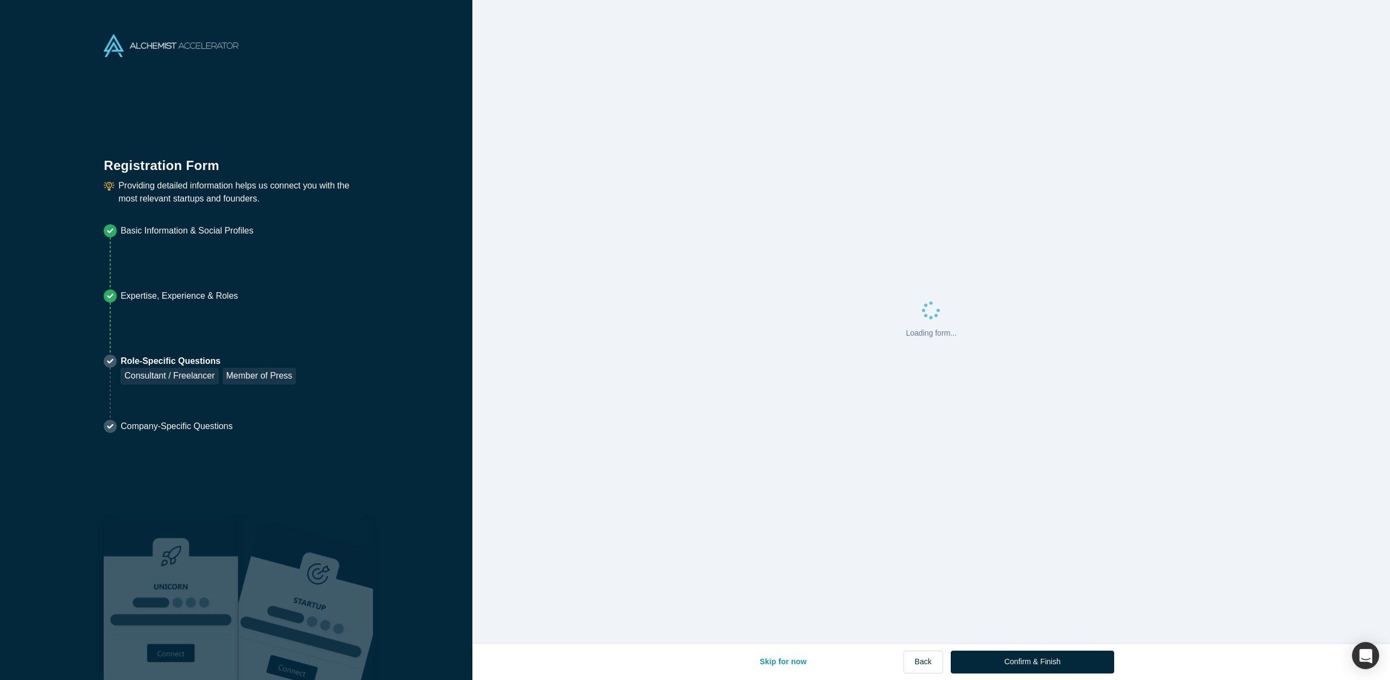
scroll to position [0, 0]
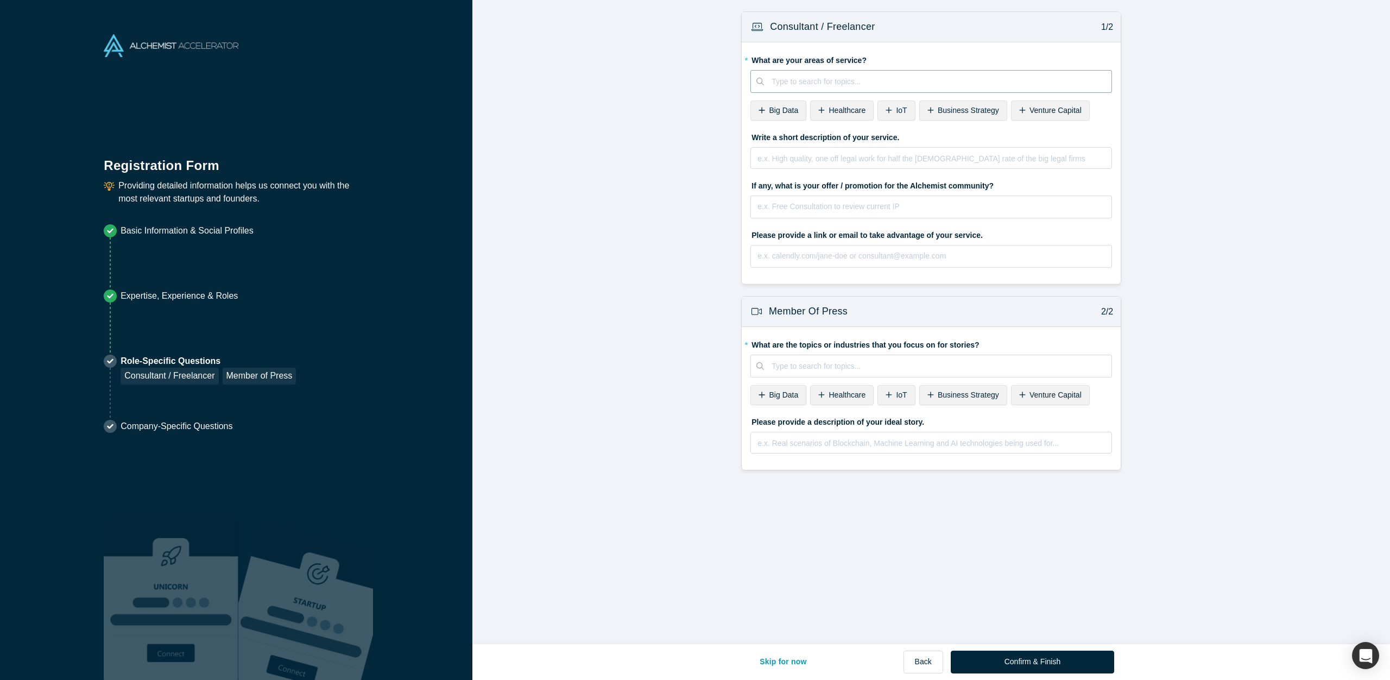
click at [822, 85] on div at bounding box center [938, 82] width 332 height 14
type input "mobi"
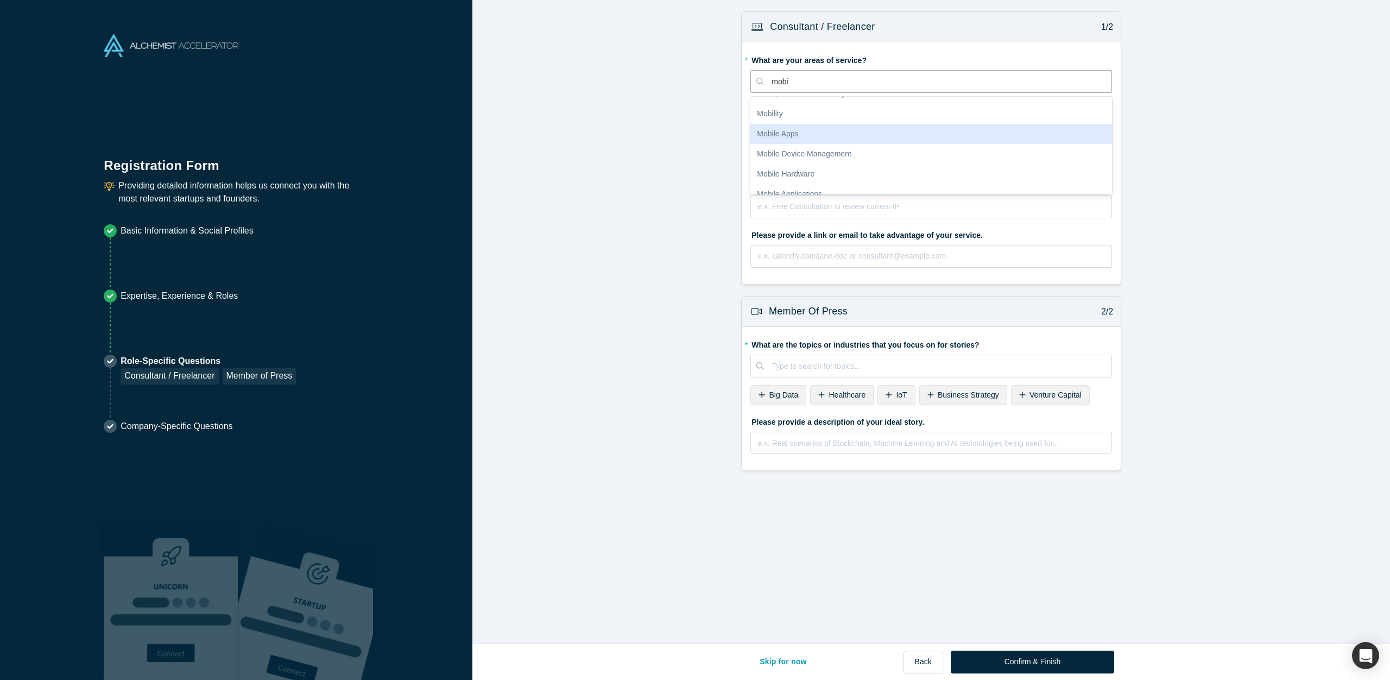
scroll to position [57, 0]
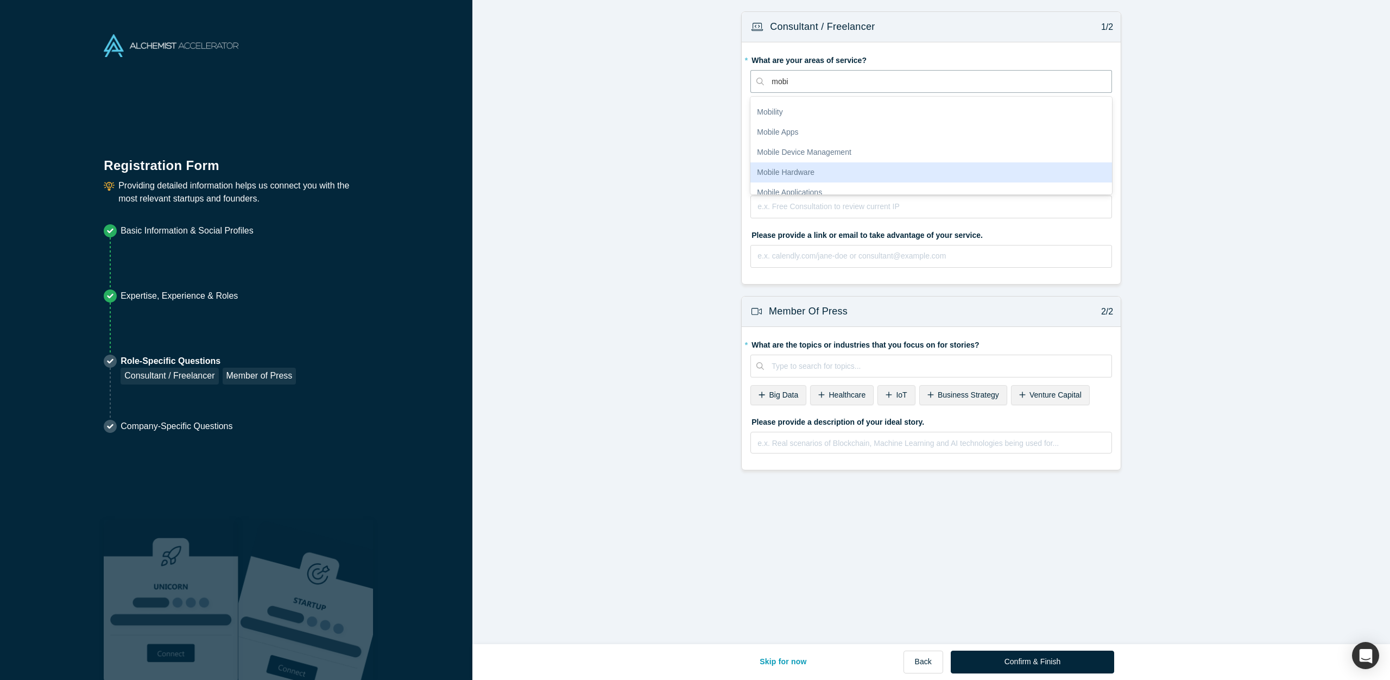
click at [837, 171] on div "Mobile Hardware" at bounding box center [931, 172] width 362 height 20
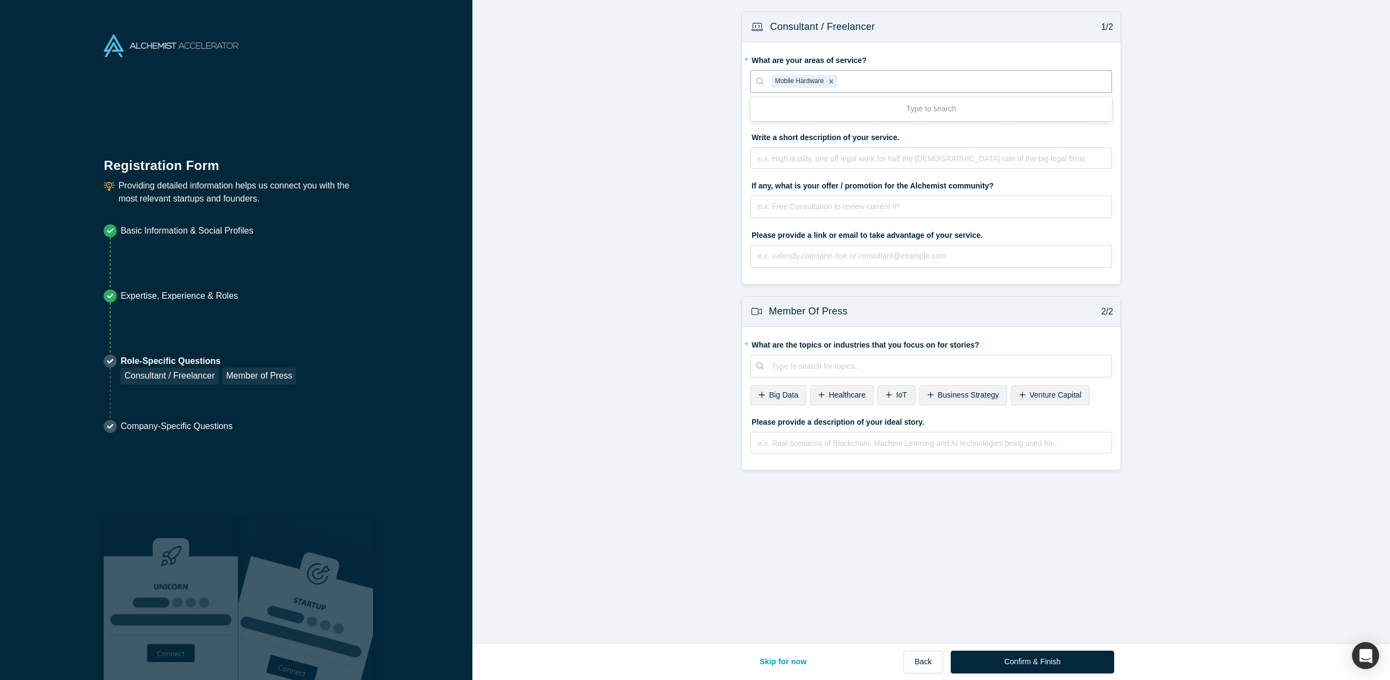
click at [894, 78] on div at bounding box center [972, 82] width 264 height 14
type input "cons"
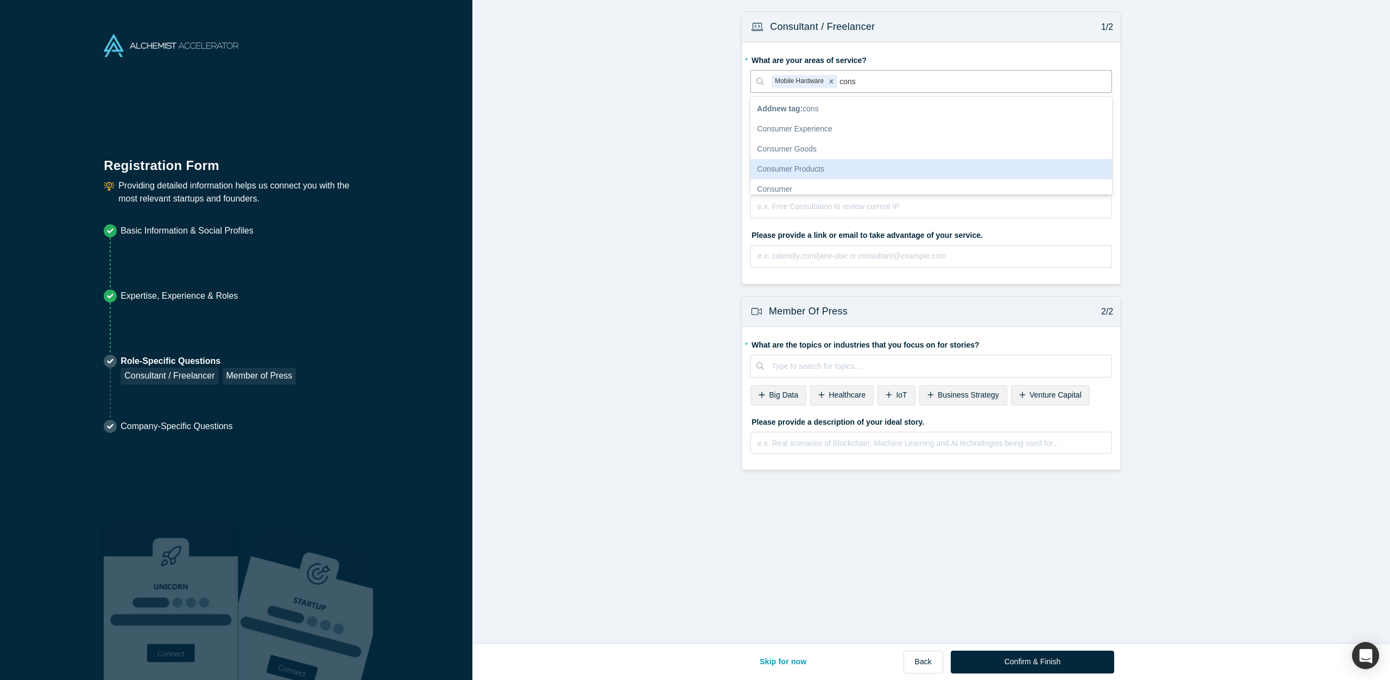
click at [834, 168] on div "Consumer Products" at bounding box center [931, 169] width 362 height 20
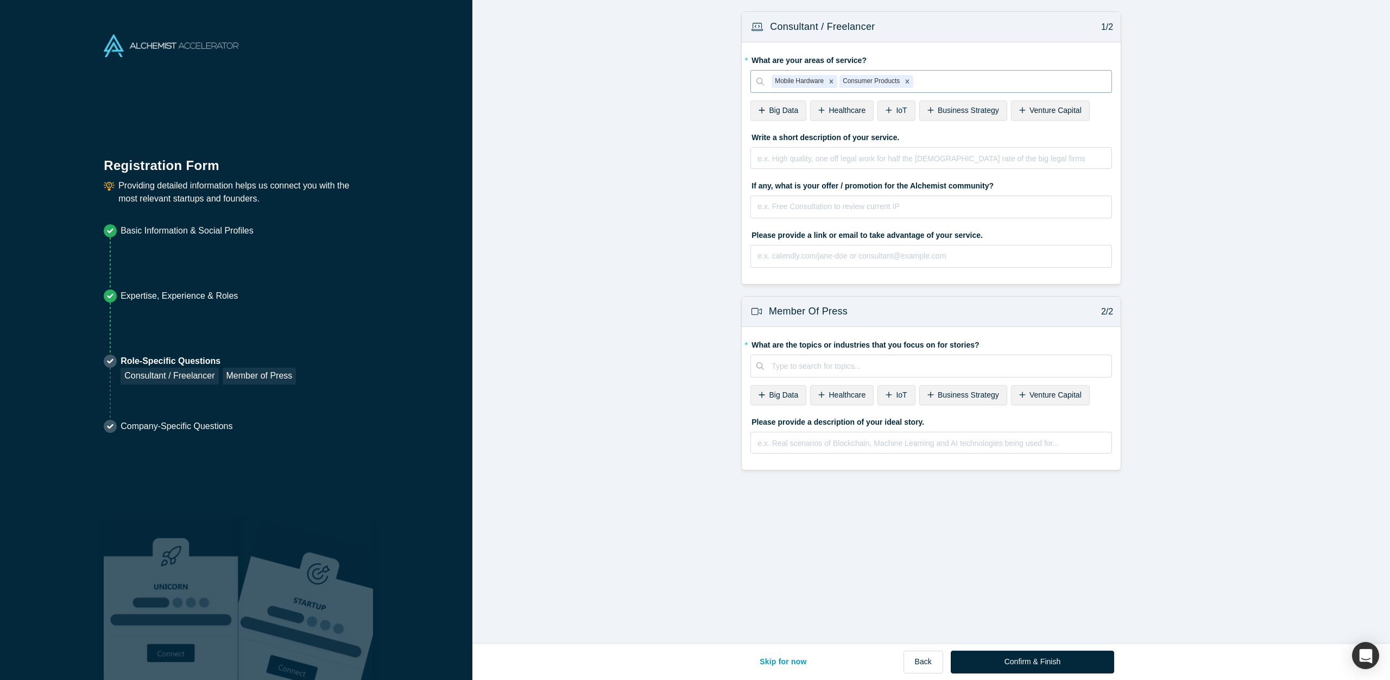
click at [937, 81] on div at bounding box center [1010, 82] width 188 height 14
type input "porduct"
drag, startPoint x: 958, startPoint y: 77, endPoint x: 920, endPoint y: 84, distance: 39.1
click at [920, 84] on div at bounding box center [1010, 82] width 188 height 14
type input "product"
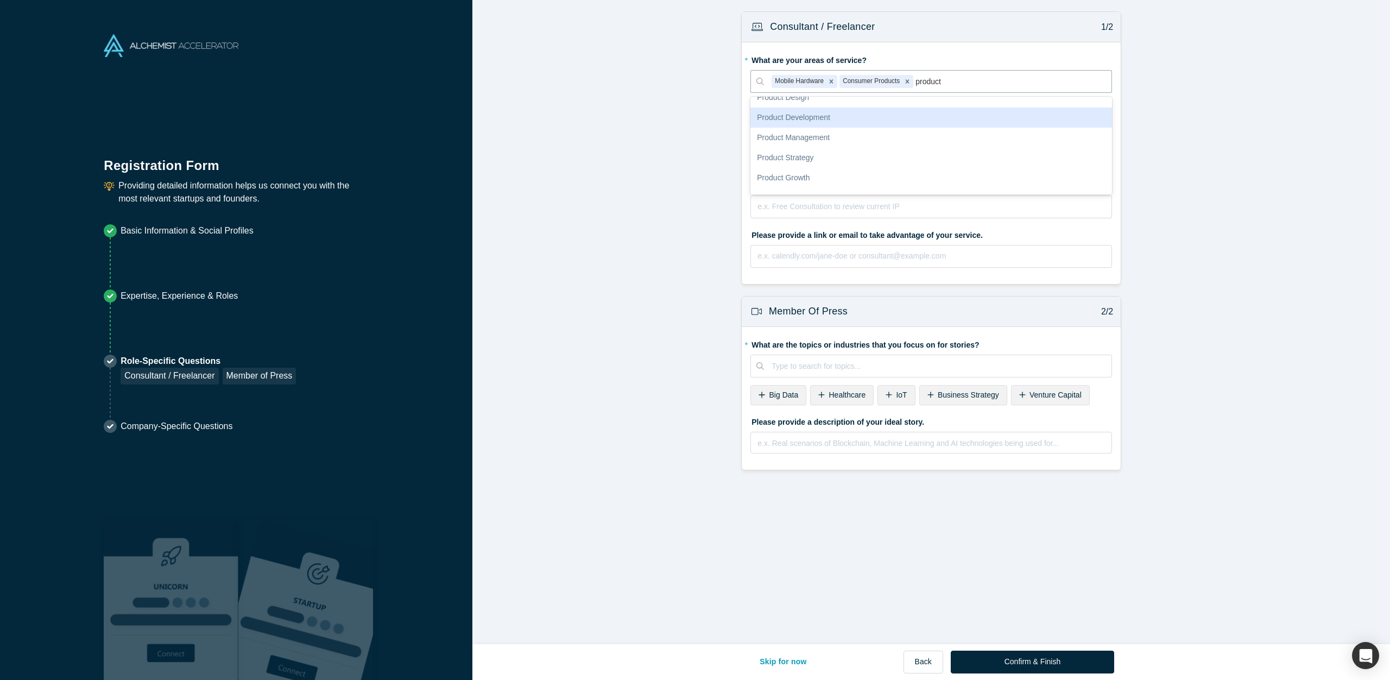
scroll to position [294, 0]
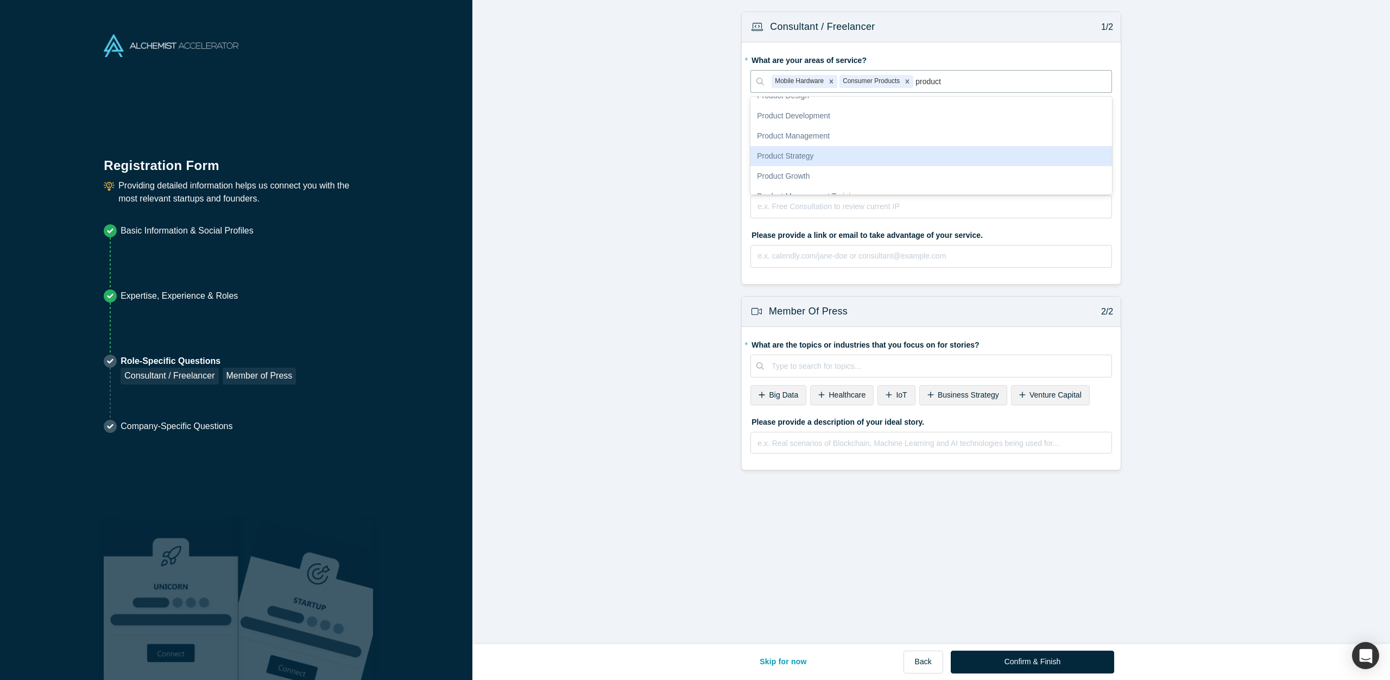
click at [818, 156] on div "Product Strategy" at bounding box center [931, 156] width 362 height 20
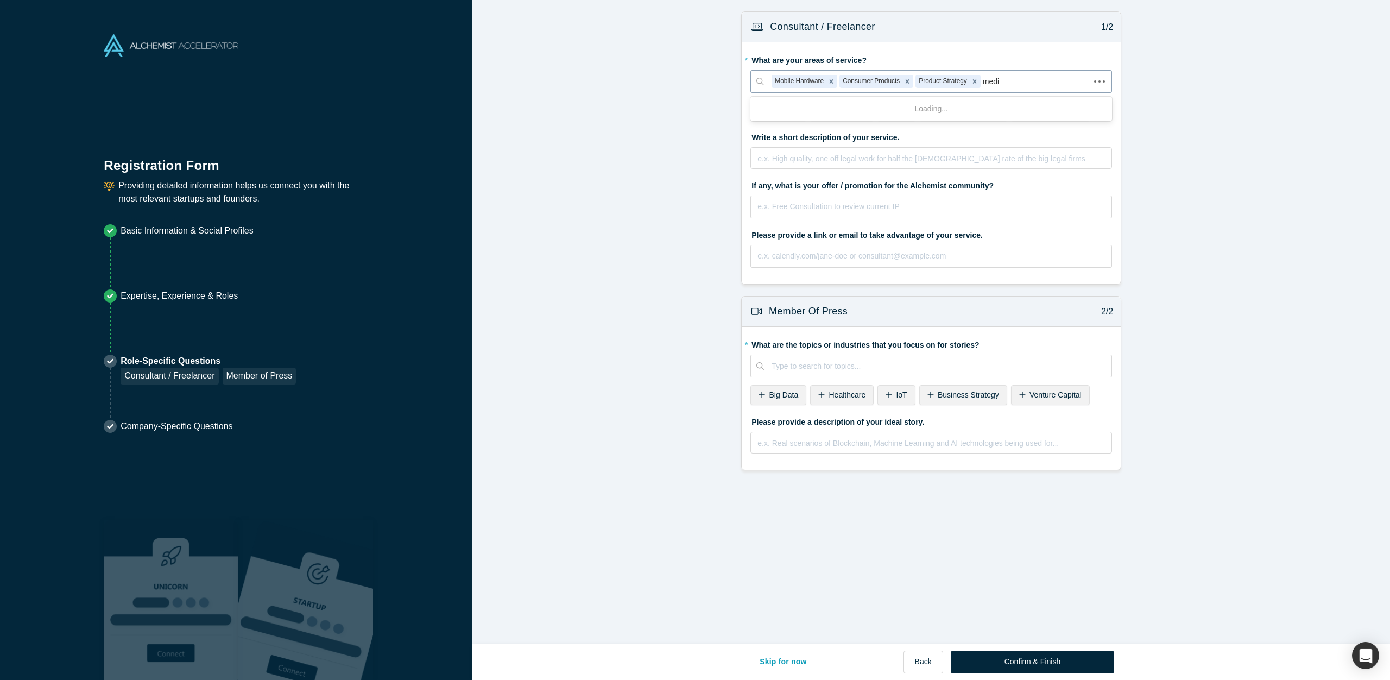
type input "media"
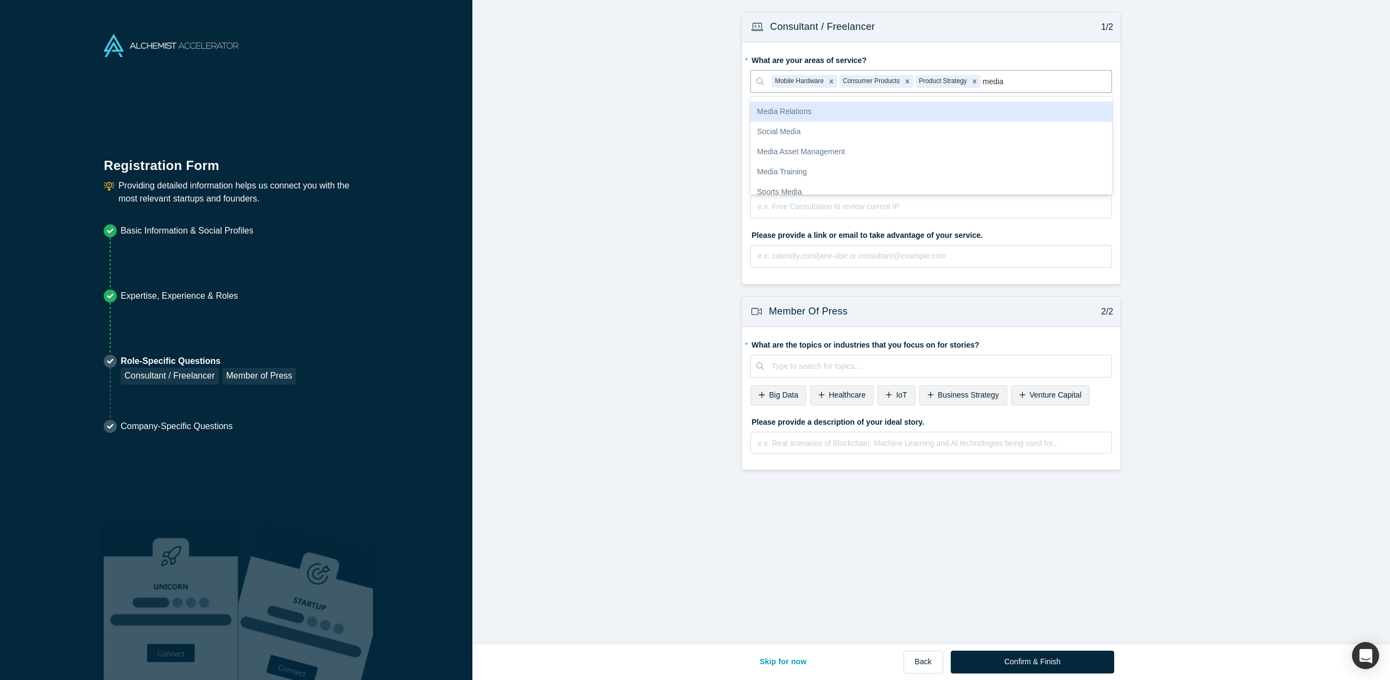
click at [841, 121] on div "Media Relations" at bounding box center [931, 112] width 362 height 20
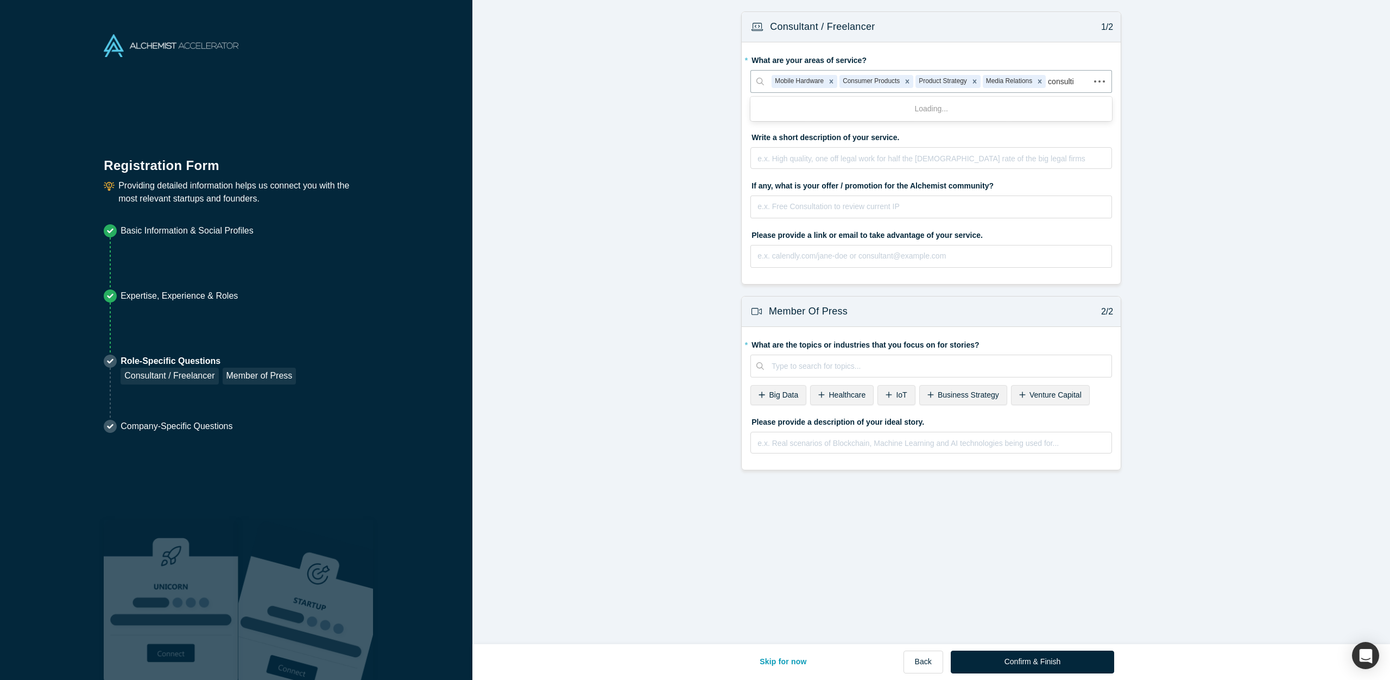
type input "consulting"
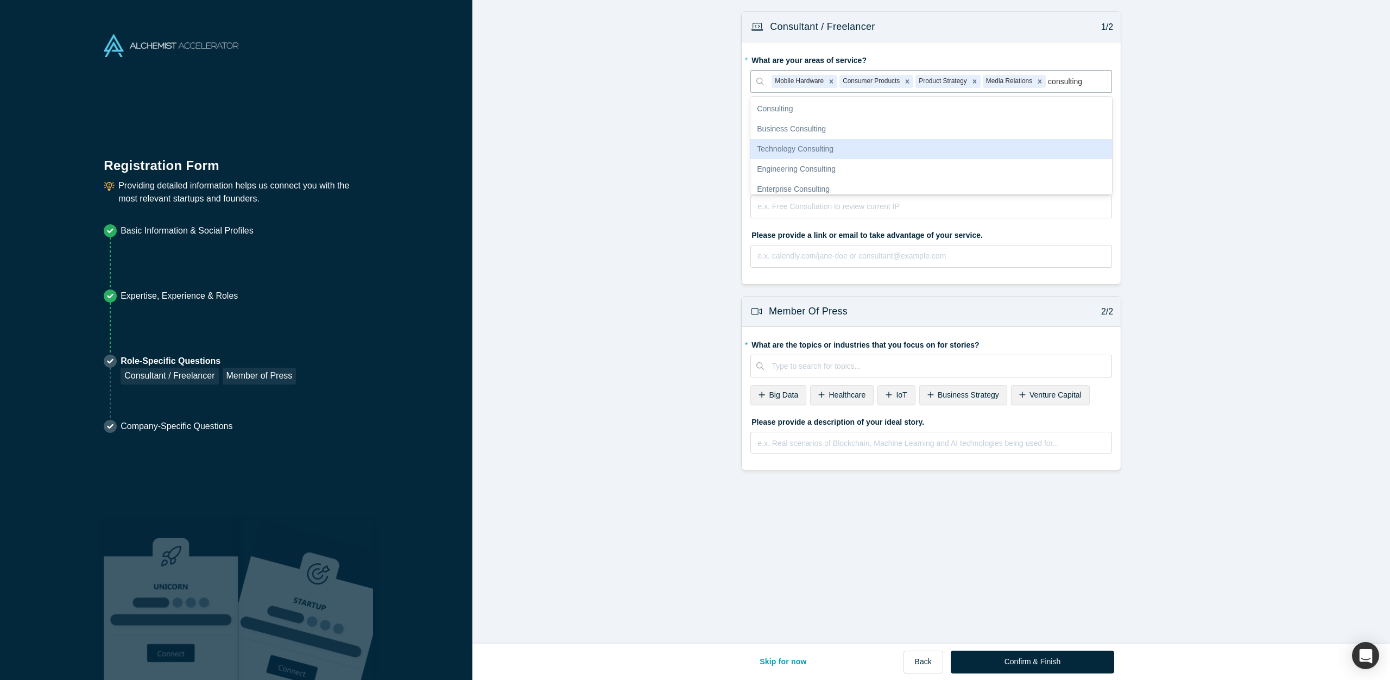
click at [798, 151] on div "Technology Consulting" at bounding box center [931, 149] width 362 height 20
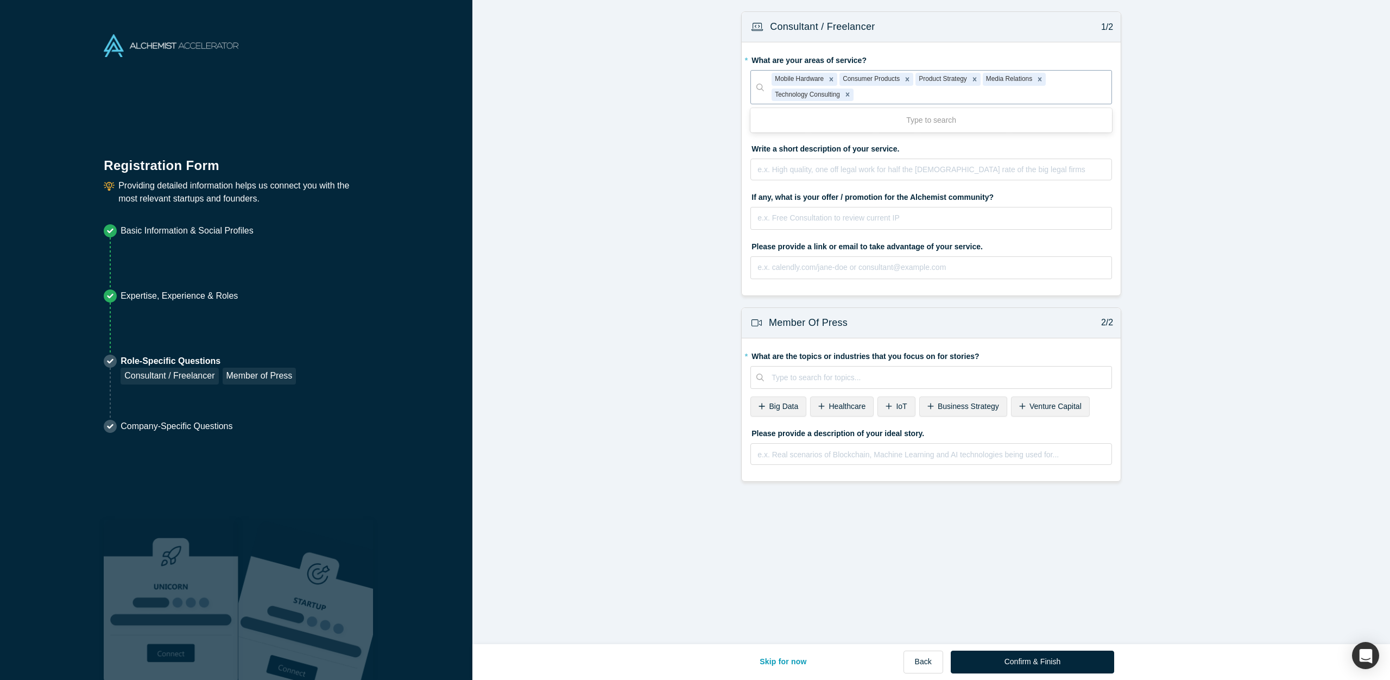
click at [943, 94] on div at bounding box center [980, 95] width 248 height 14
type input "consulting"
click at [901, 92] on div at bounding box center [980, 95] width 248 height 14
click at [829, 77] on icon "Remove Mobile Hardware" at bounding box center [832, 79] width 8 height 8
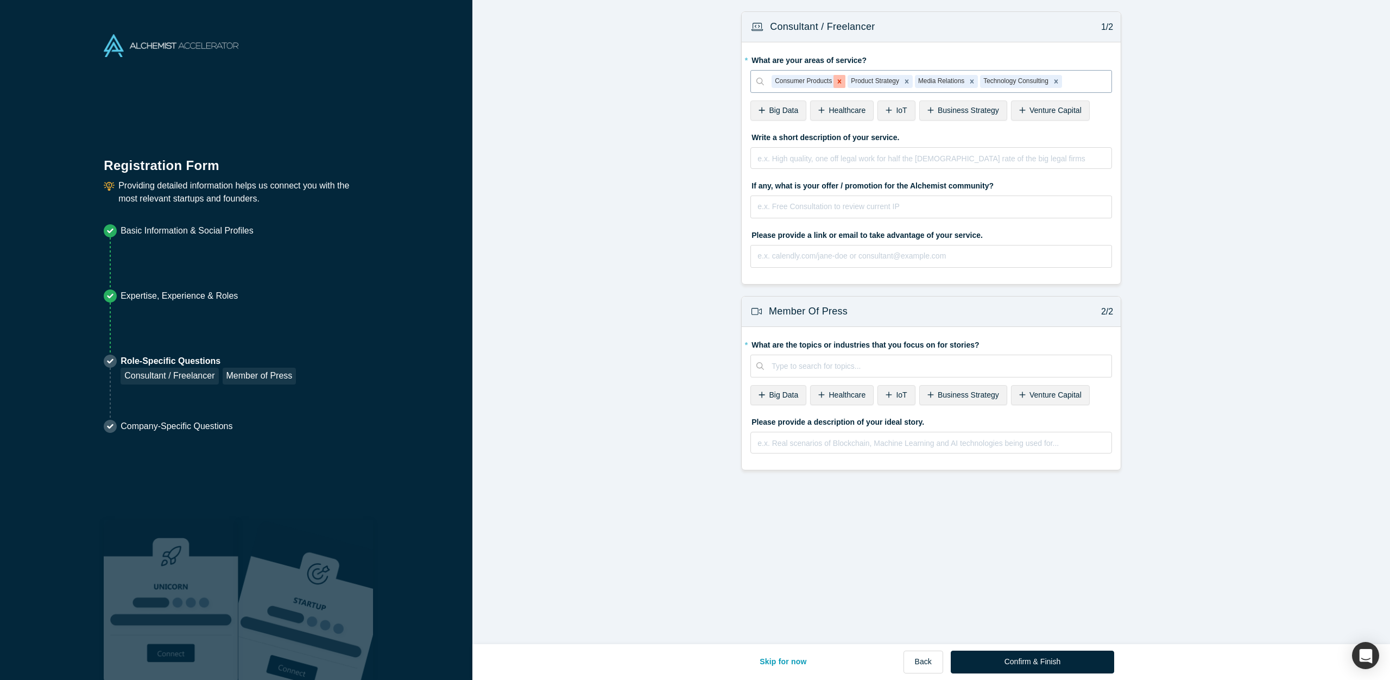
click at [840, 81] on icon "Remove Consumer Products" at bounding box center [840, 82] width 8 height 8
click at [793, 363] on div at bounding box center [938, 366] width 332 height 14
type input "Mobile har"
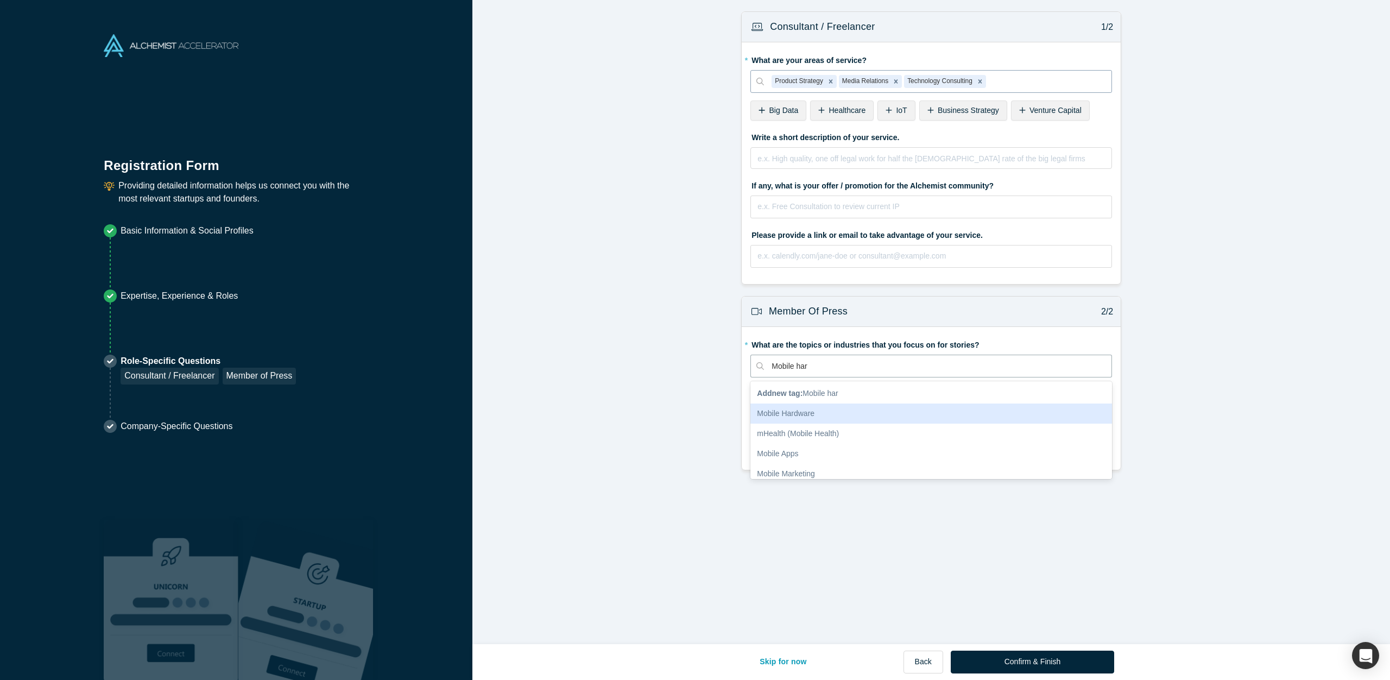
click at [802, 411] on div "Mobile Hardware" at bounding box center [931, 413] width 362 height 20
type input "cosumer prod"
click at [821, 415] on div "Consumer Products" at bounding box center [931, 413] width 362 height 20
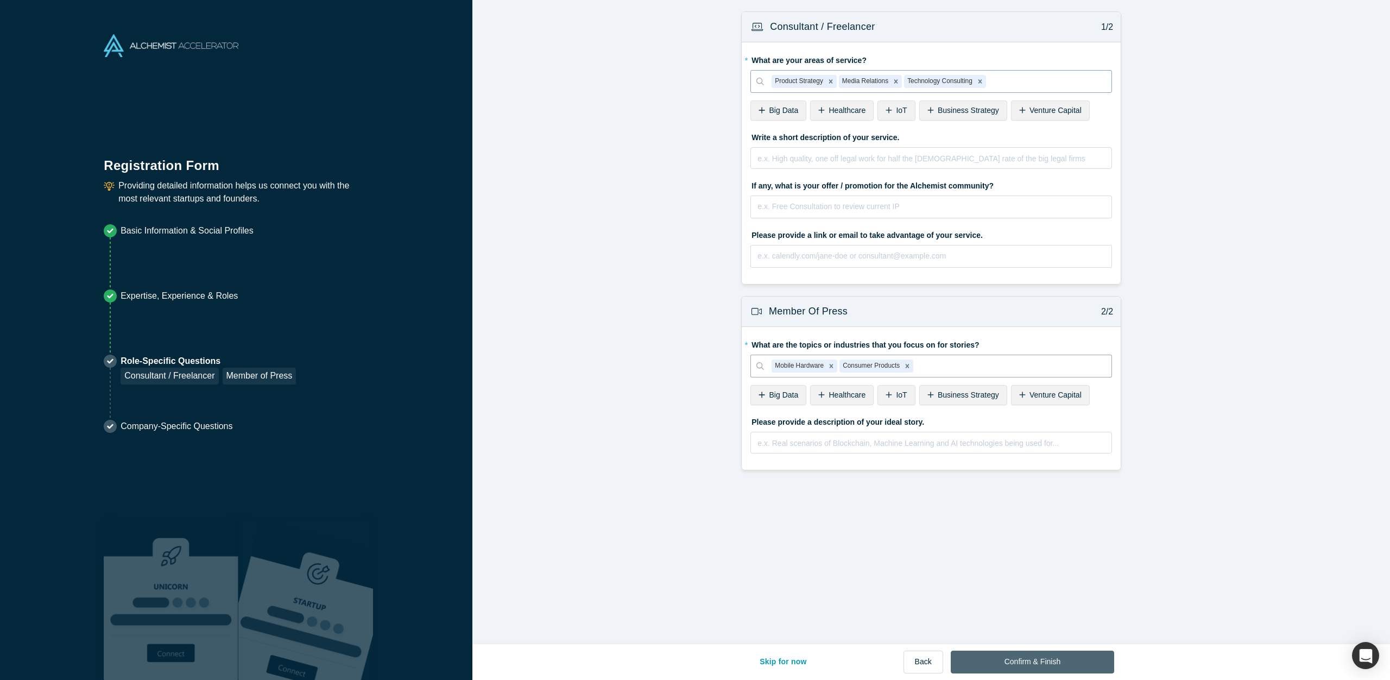
click at [1010, 665] on button "Confirm & Finish" at bounding box center [1032, 662] width 163 height 23
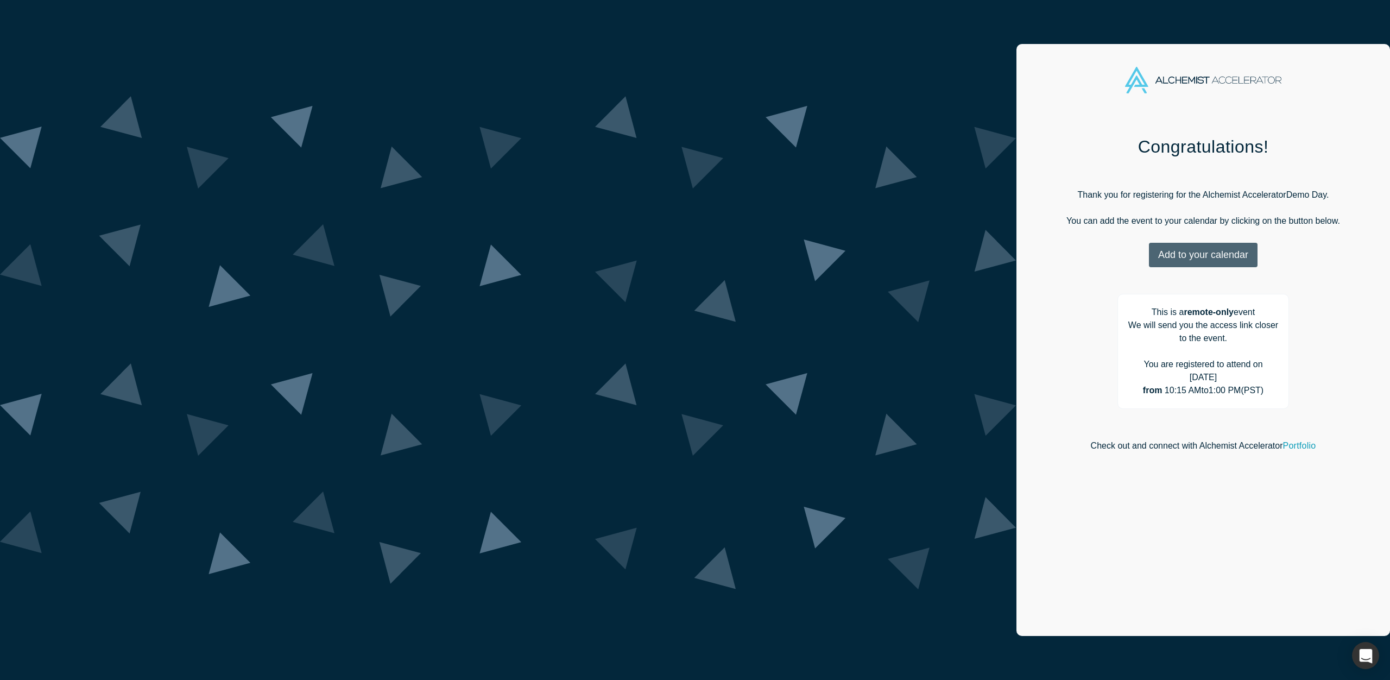
click at [1149, 261] on button "Add to your calendar" at bounding box center [1203, 255] width 109 height 24
click at [1175, 304] on div "Google" at bounding box center [1211, 309] width 72 height 21
click at [1175, 311] on div "Google" at bounding box center [1211, 309] width 72 height 21
click at [1175, 310] on link "Google" at bounding box center [1201, 309] width 52 height 9
